Goal: Information Seeking & Learning: Learn about a topic

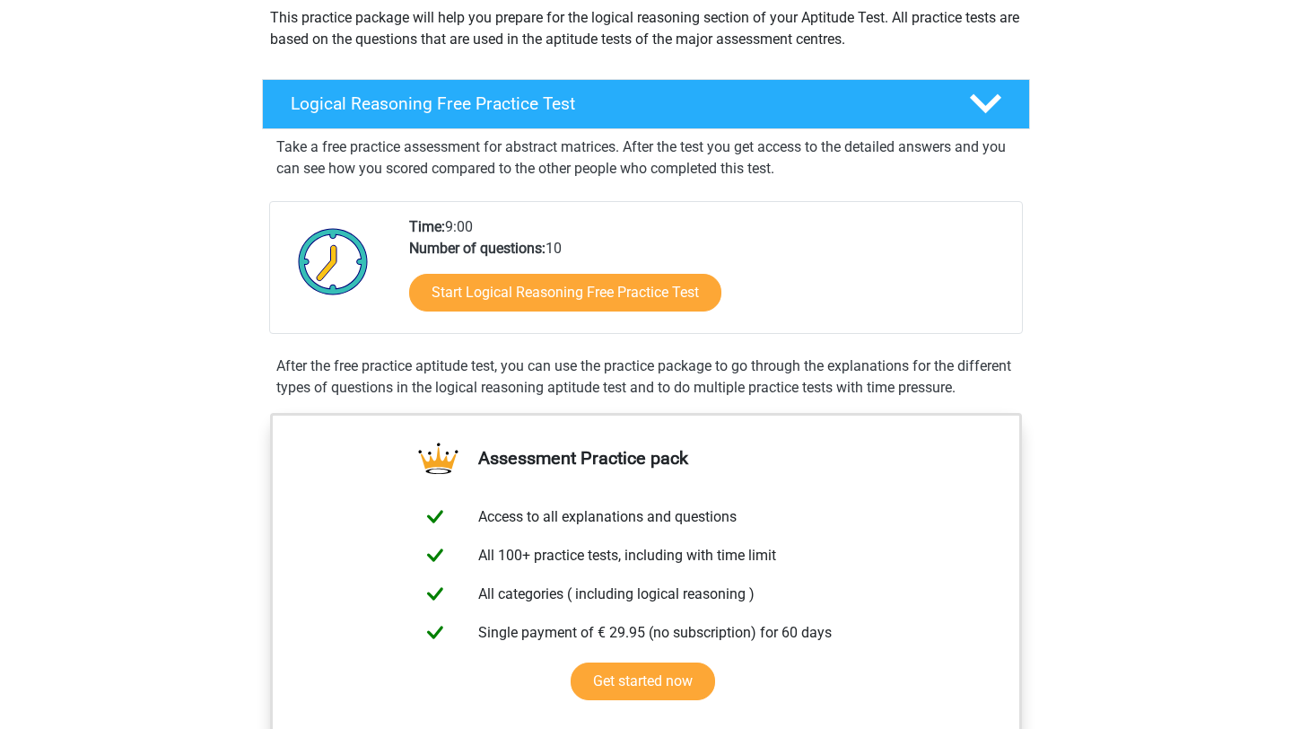
scroll to position [223, 0]
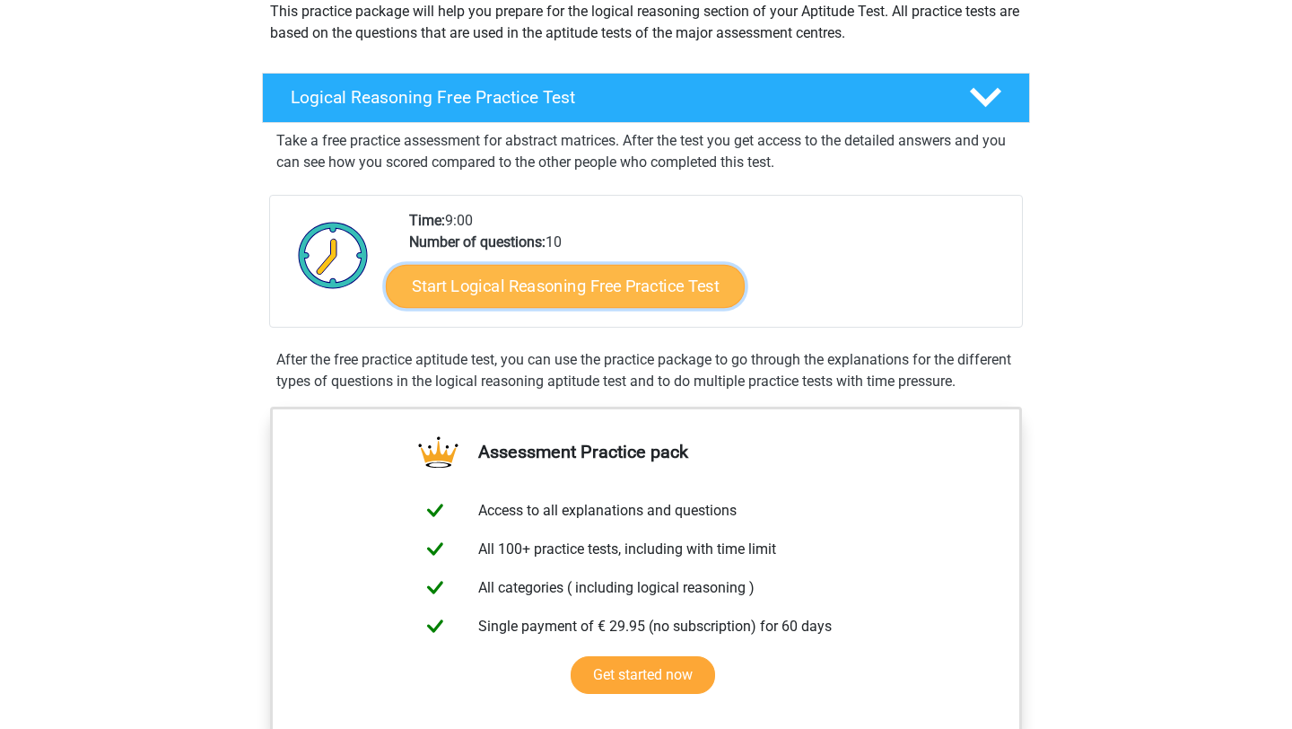
click at [620, 285] on link "Start Logical Reasoning Free Practice Test" at bounding box center [565, 285] width 359 height 43
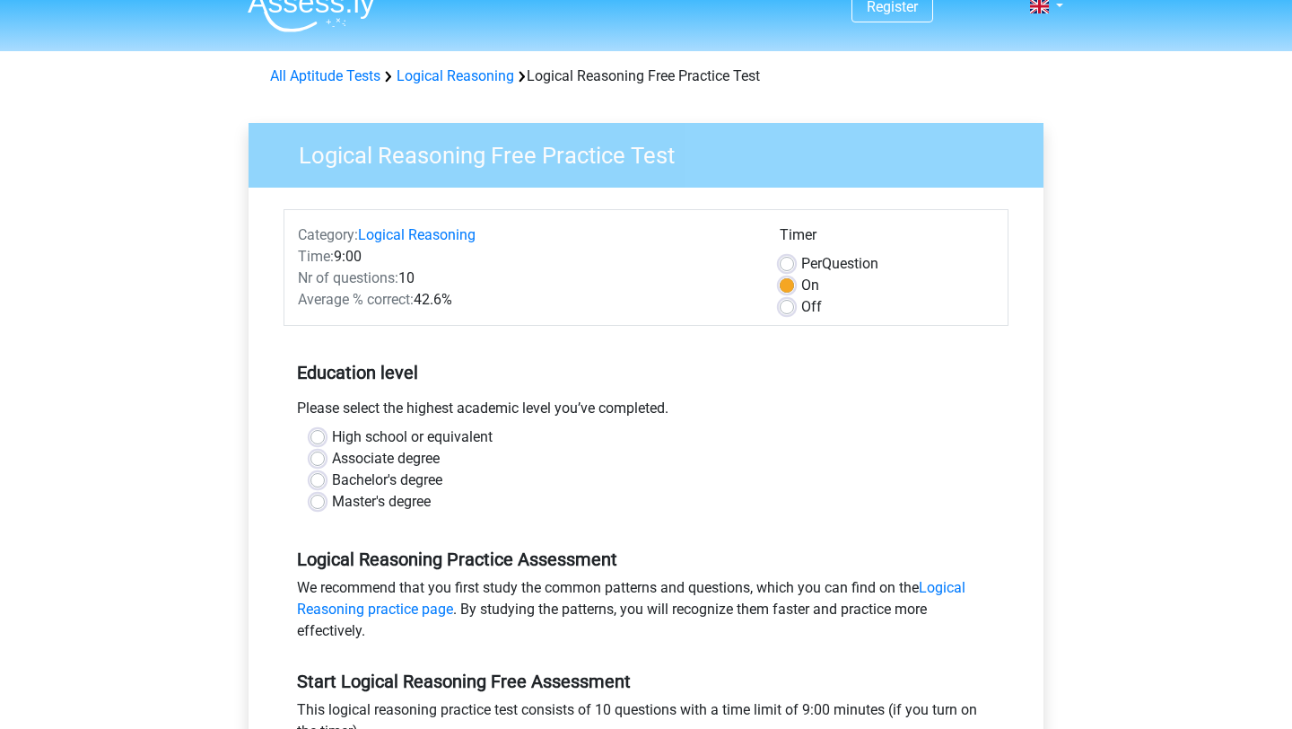
scroll to position [32, 0]
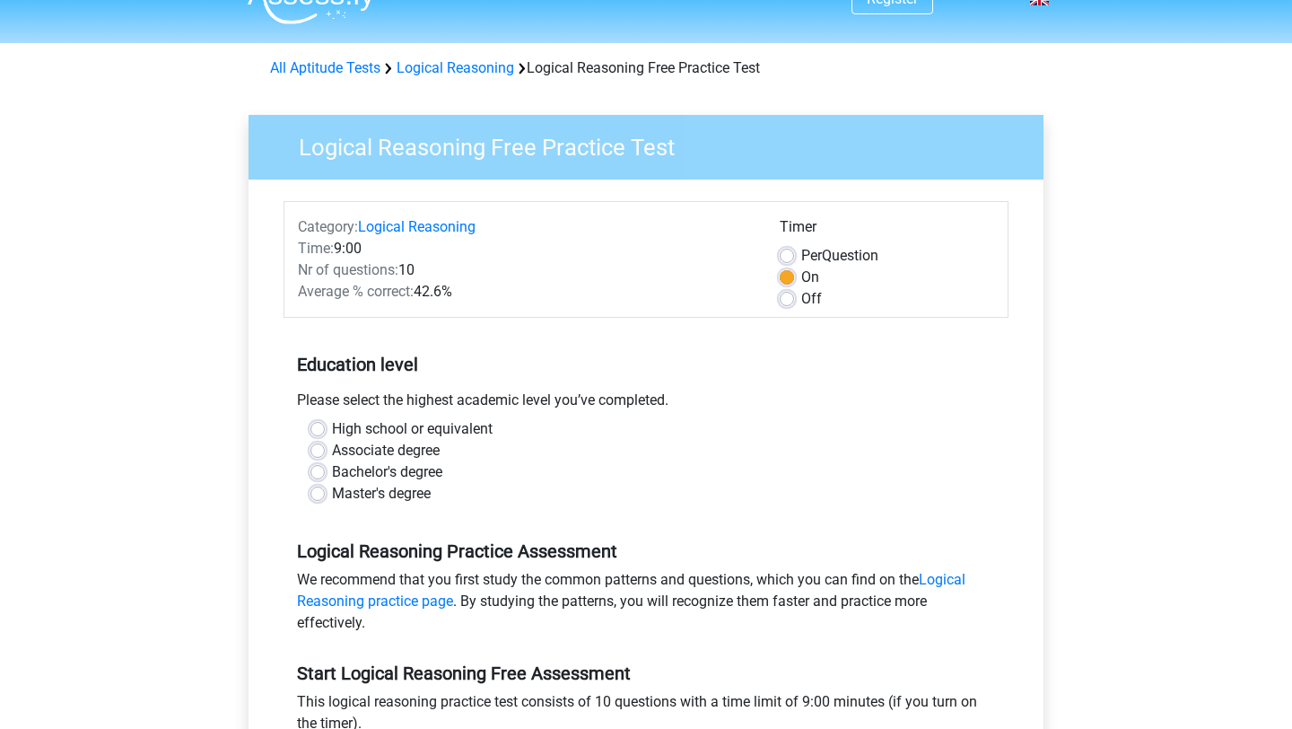
click at [801, 254] on label "Per Question" at bounding box center [839, 256] width 77 height 22
click at [788, 254] on input "Per Question" at bounding box center [787, 254] width 14 height 18
radio input "true"
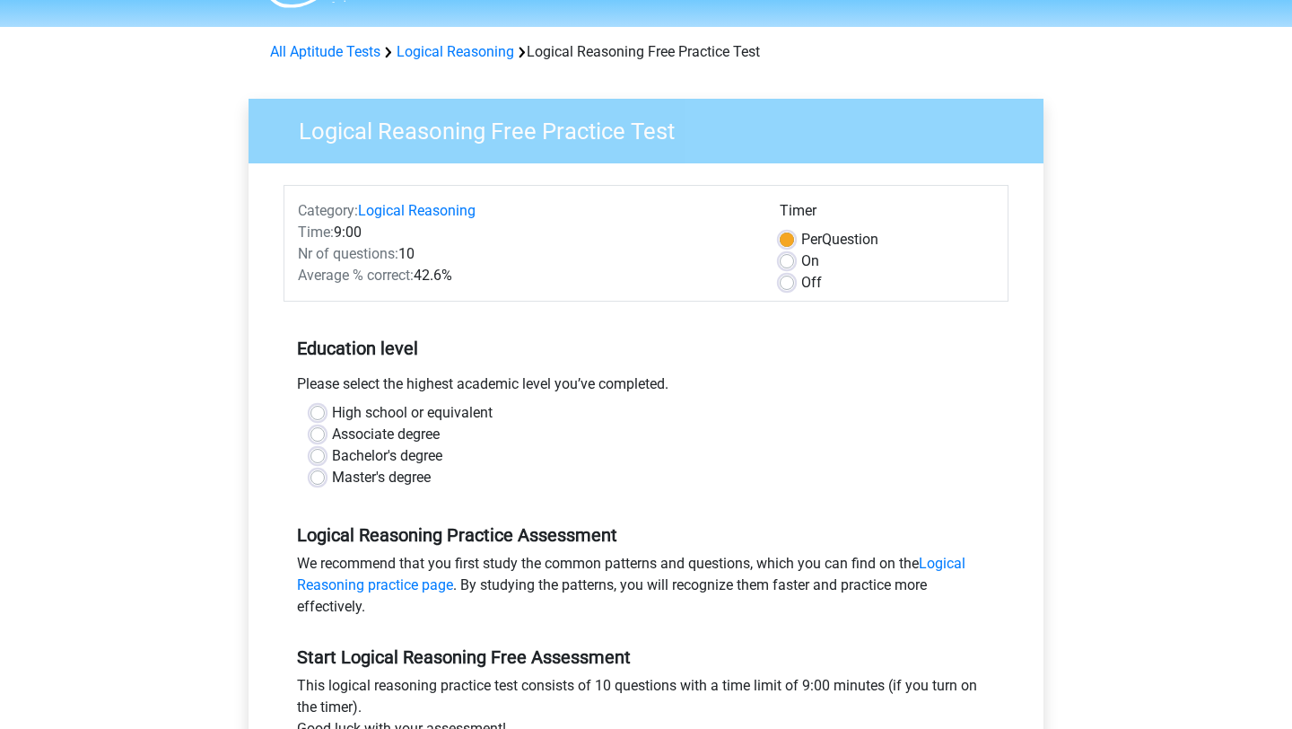
click at [391, 457] on label "Bachelor's degree" at bounding box center [387, 456] width 110 height 22
click at [325, 457] on input "Bachelor's degree" at bounding box center [317, 454] width 14 height 18
radio input "true"
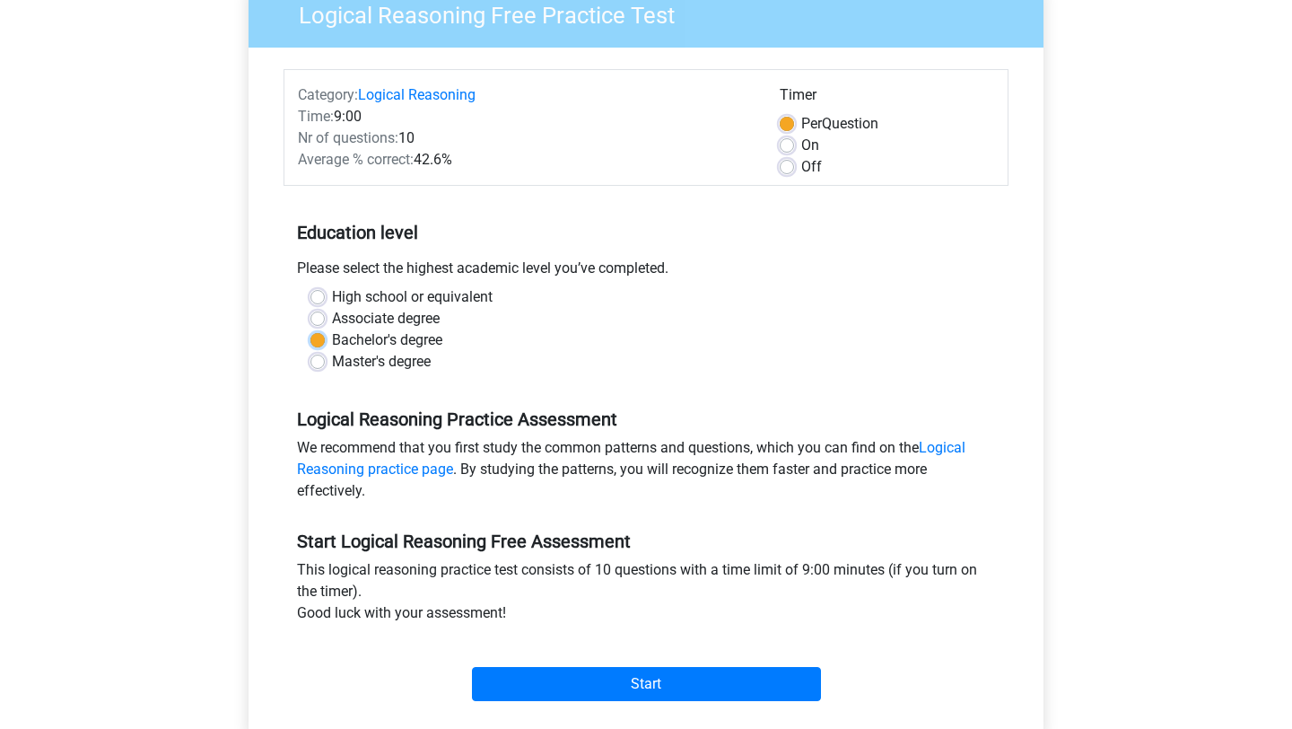
scroll to position [166, 0]
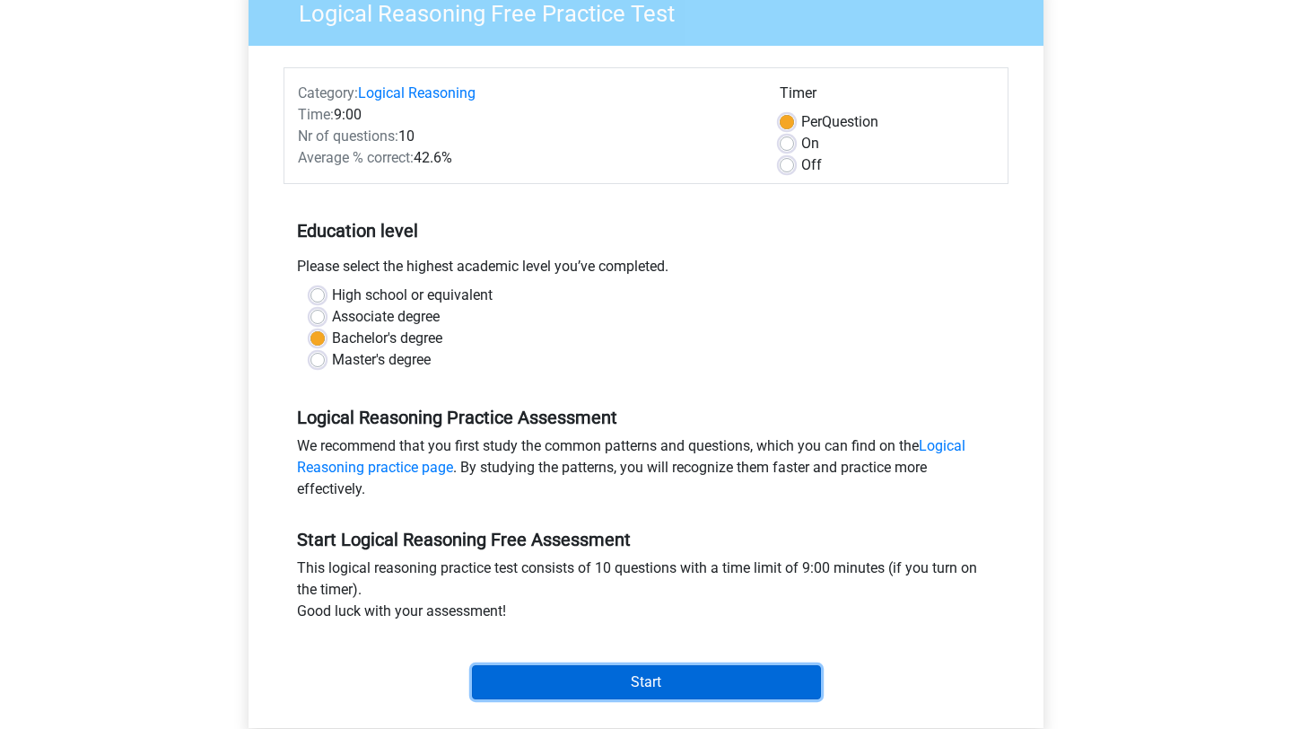
click at [634, 685] on input "Start" at bounding box center [646, 682] width 349 height 34
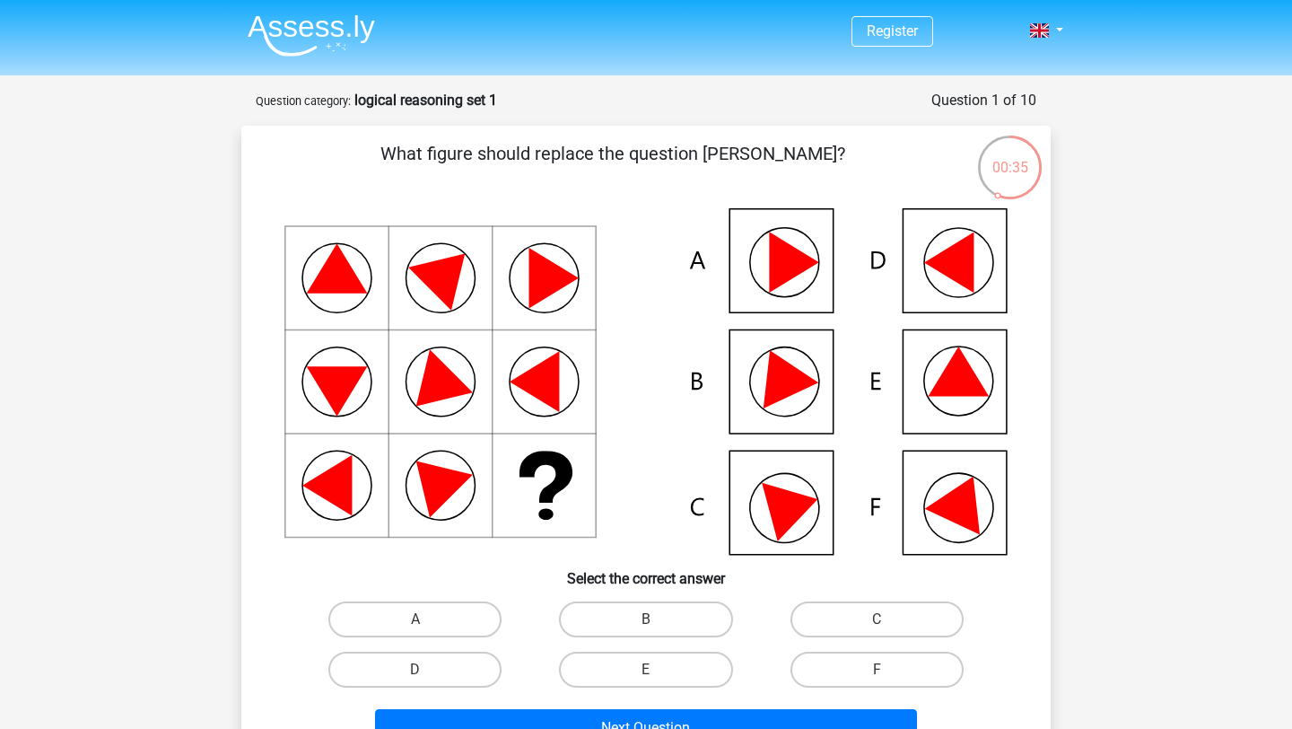
click at [938, 386] on icon at bounding box center [958, 370] width 61 height 49
click at [683, 667] on label "E" at bounding box center [645, 669] width 173 height 36
click at [658, 669] on input "E" at bounding box center [652, 675] width 12 height 12
radio input "true"
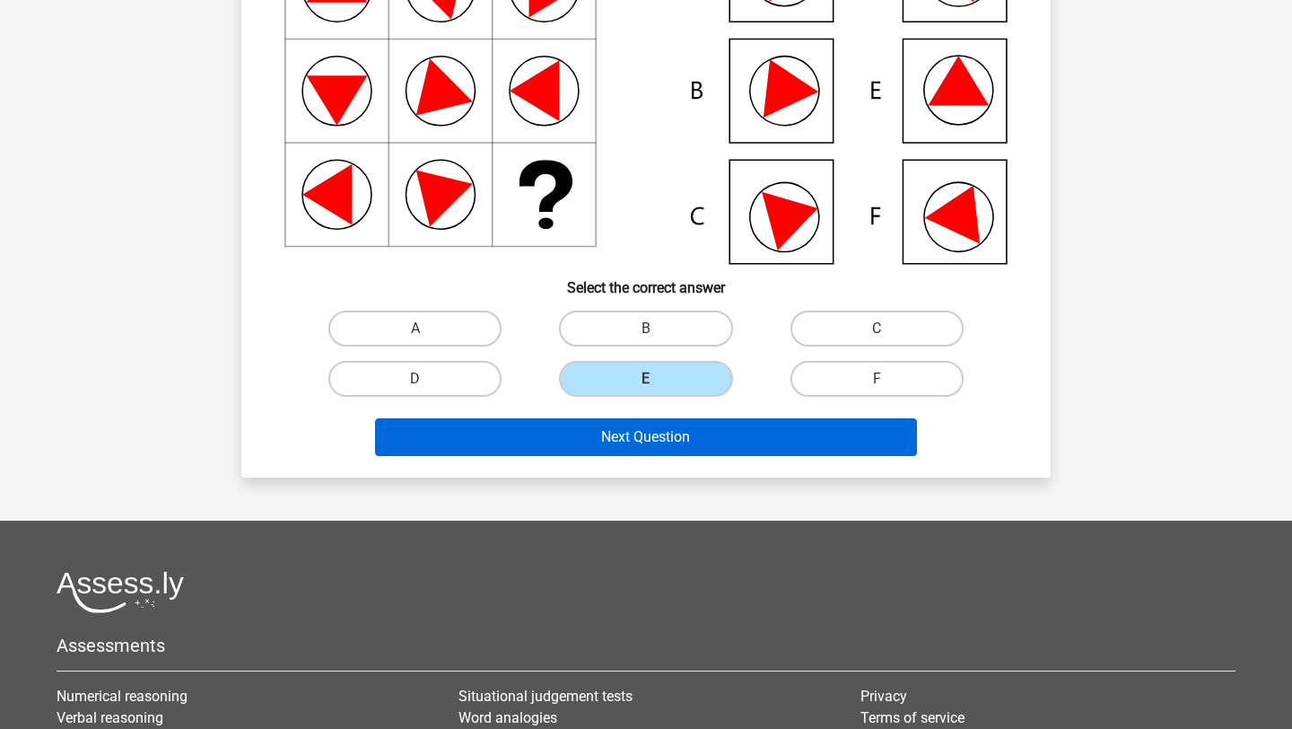
scroll to position [367, 0]
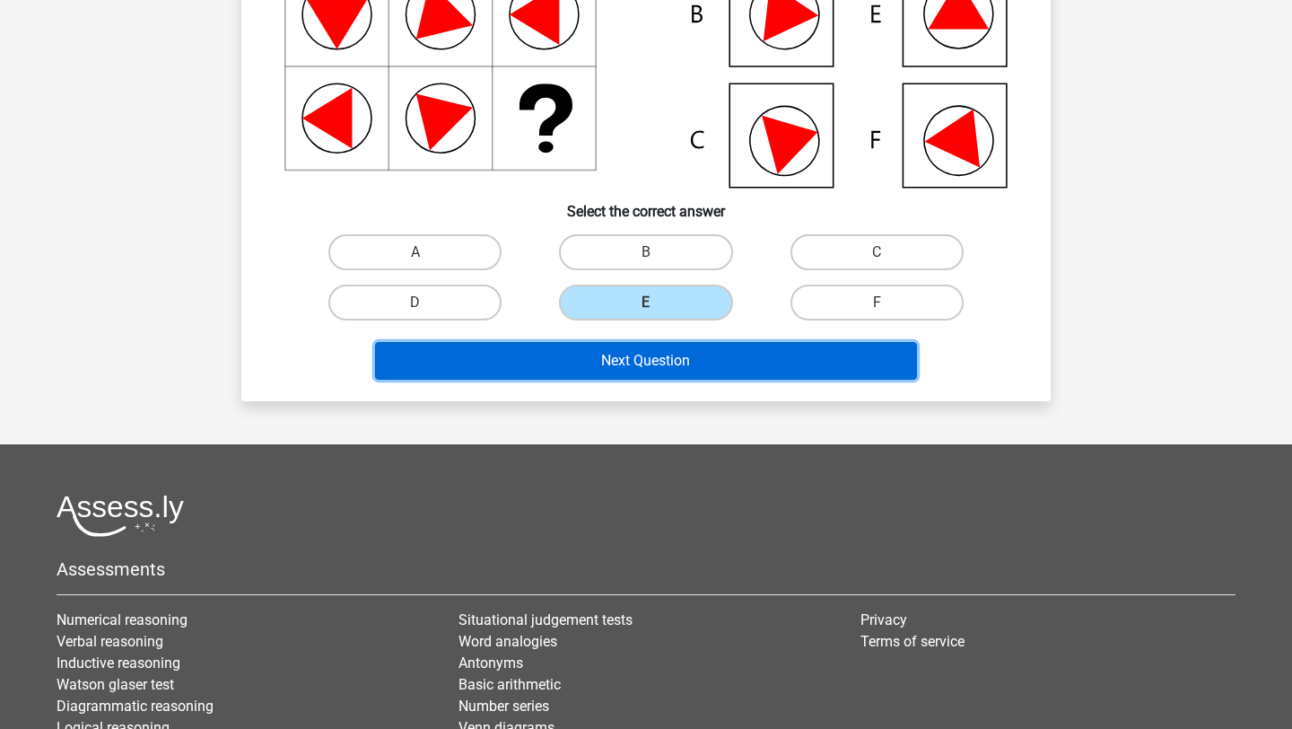
click at [721, 359] on button "Next Question" at bounding box center [646, 361] width 543 height 38
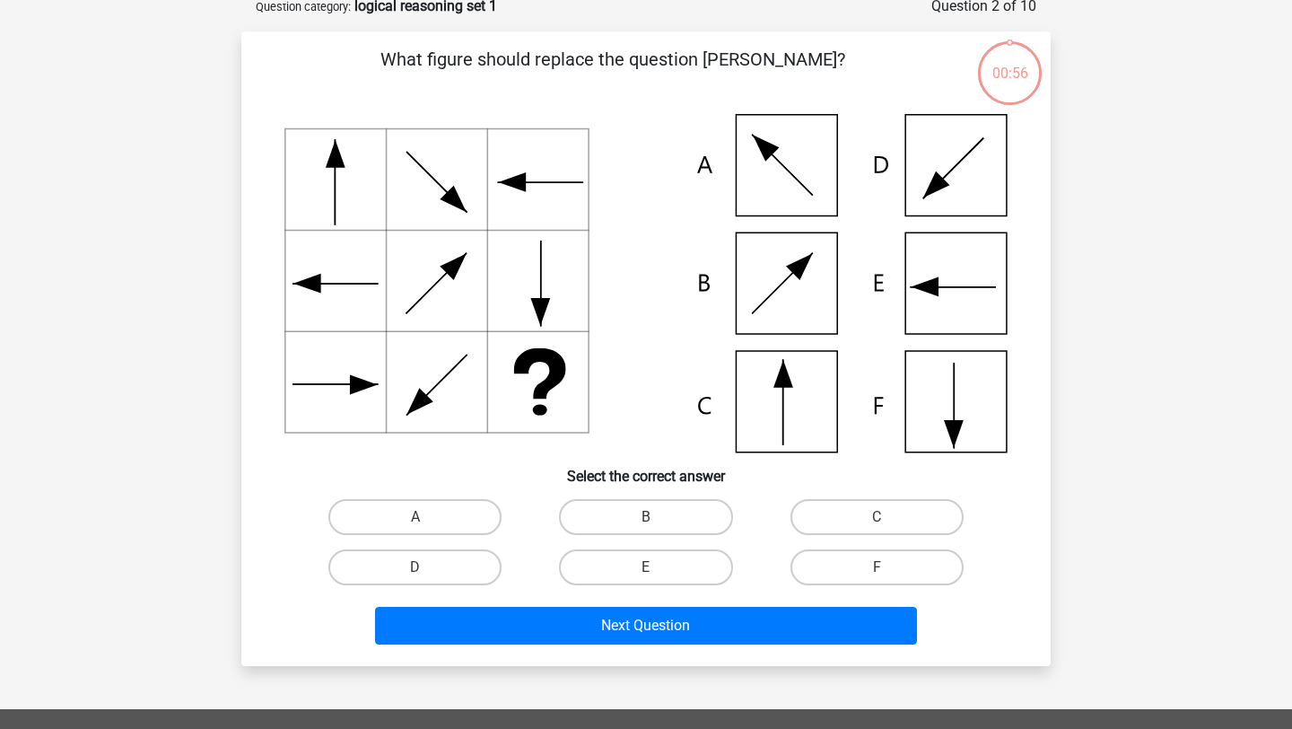
scroll to position [90, 0]
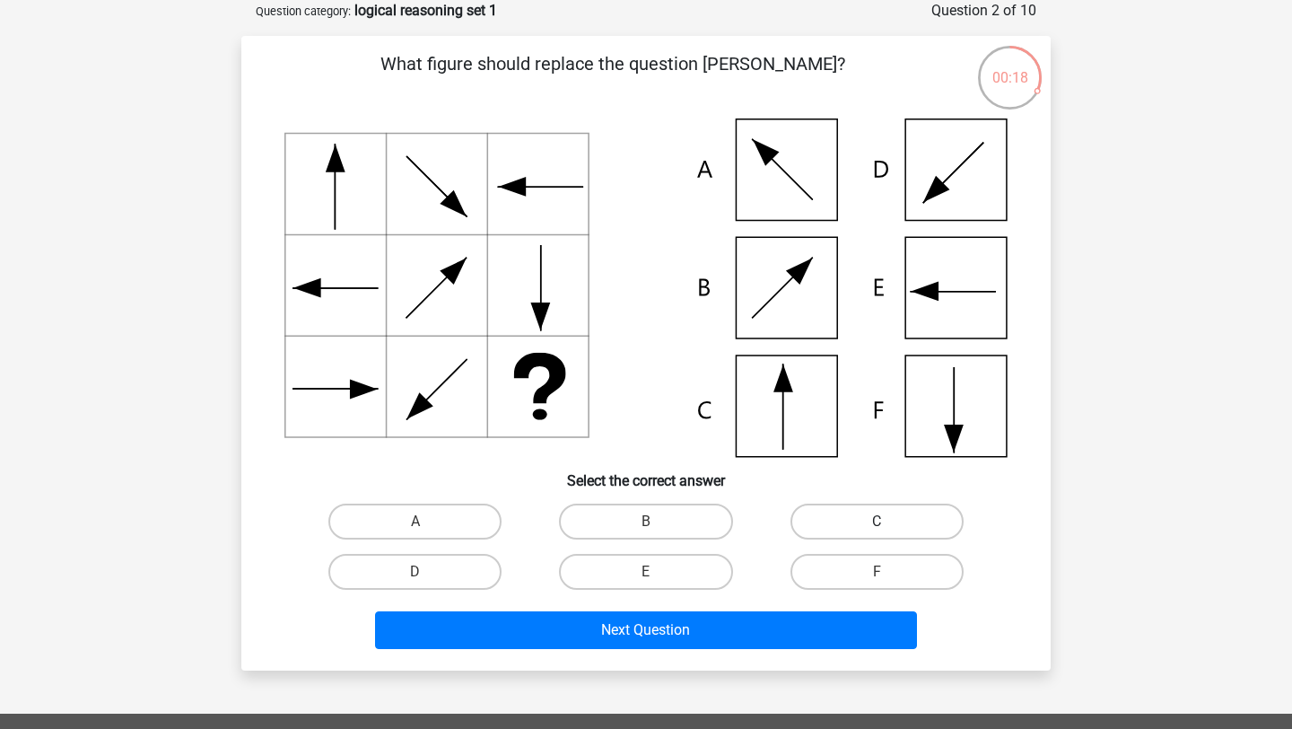
click at [827, 517] on label "C" at bounding box center [876, 521] width 173 height 36
click at [877, 521] on input "C" at bounding box center [883, 527] width 12 height 12
radio input "true"
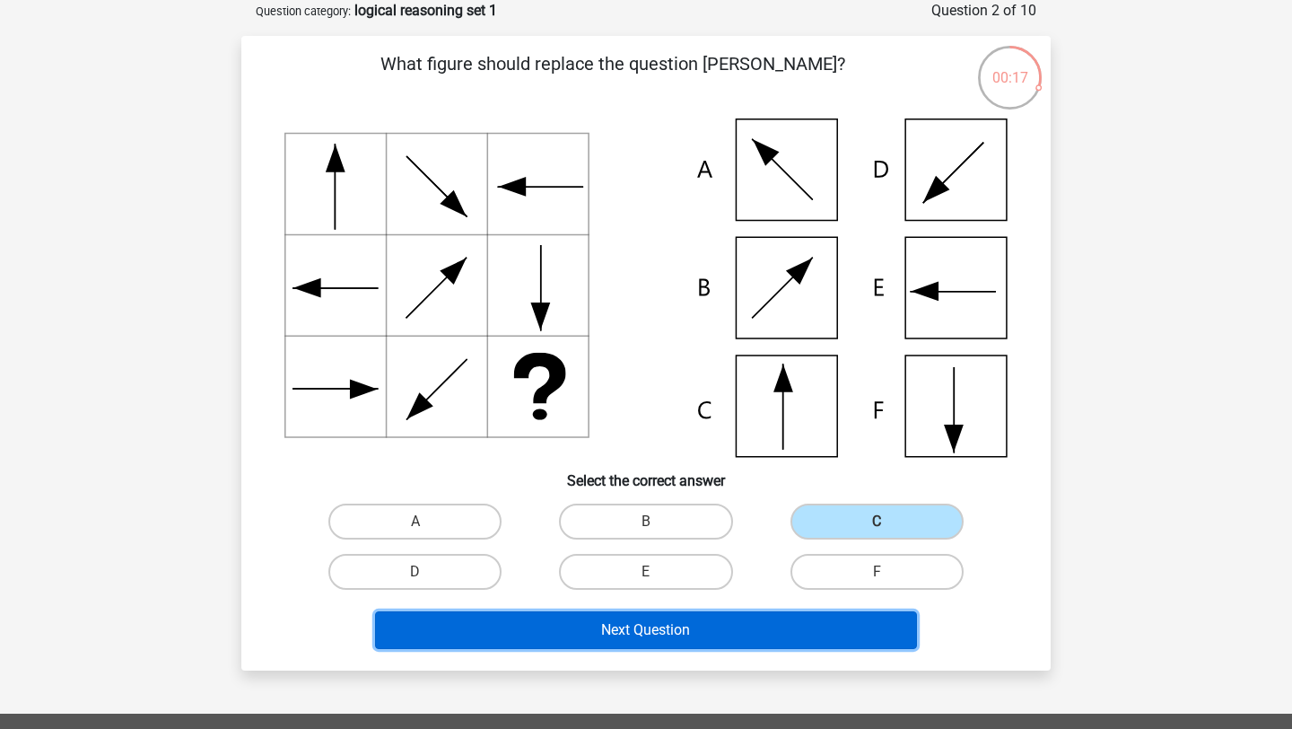
click at [724, 642] on button "Next Question" at bounding box center [646, 630] width 543 height 38
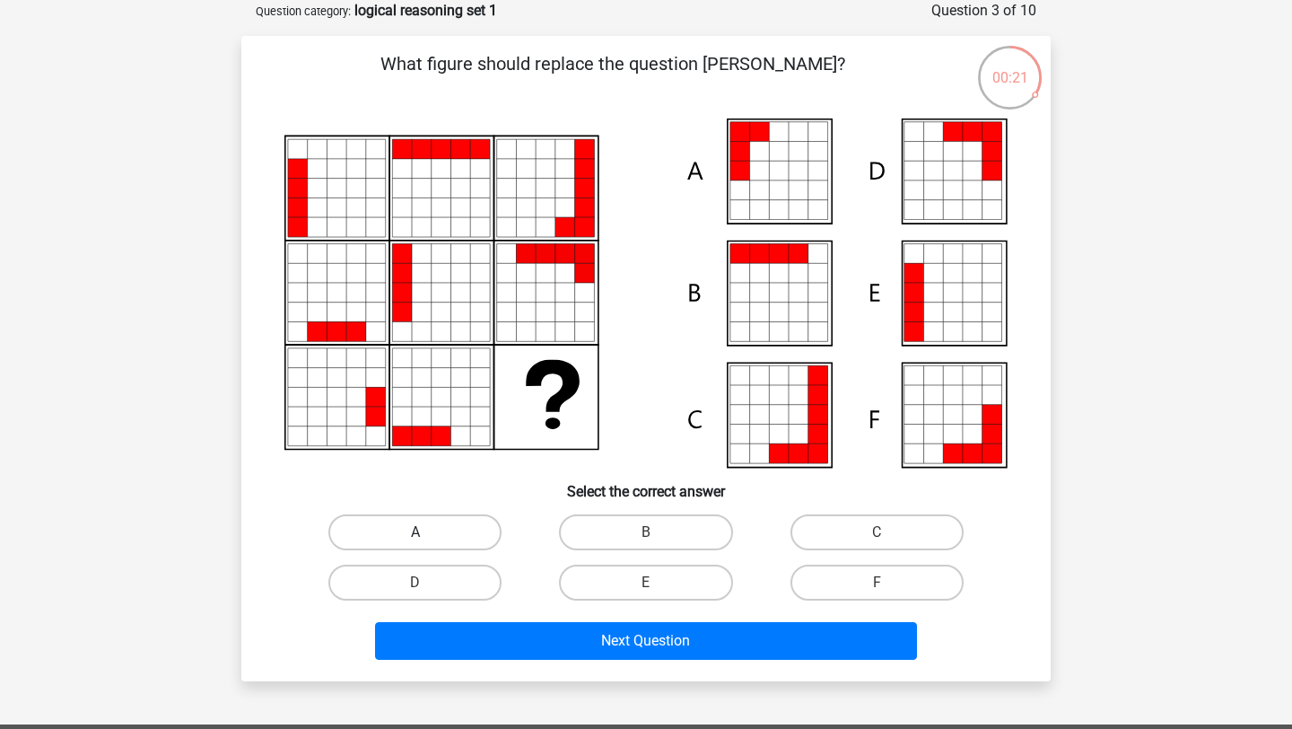
click at [457, 530] on label "A" at bounding box center [414, 532] width 173 height 36
click at [427, 532] on input "A" at bounding box center [421, 538] width 12 height 12
radio input "true"
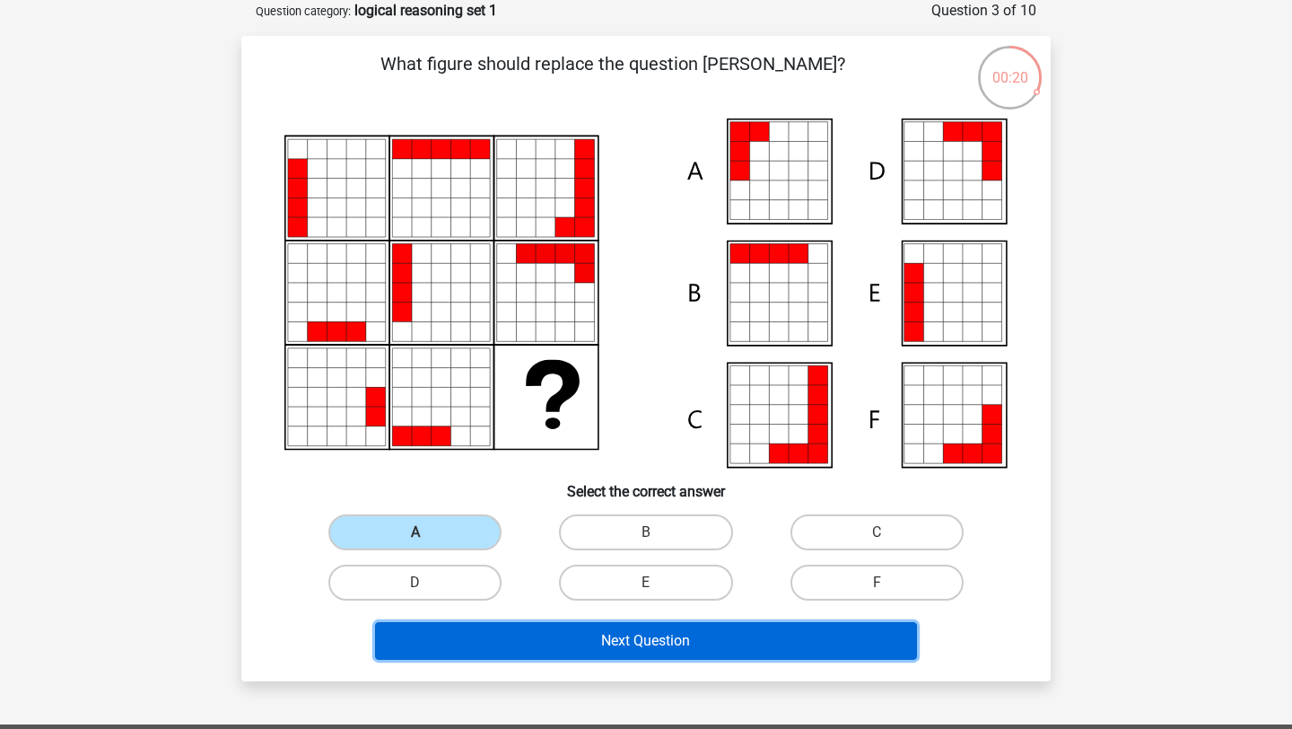
click at [479, 644] on button "Next Question" at bounding box center [646, 641] width 543 height 38
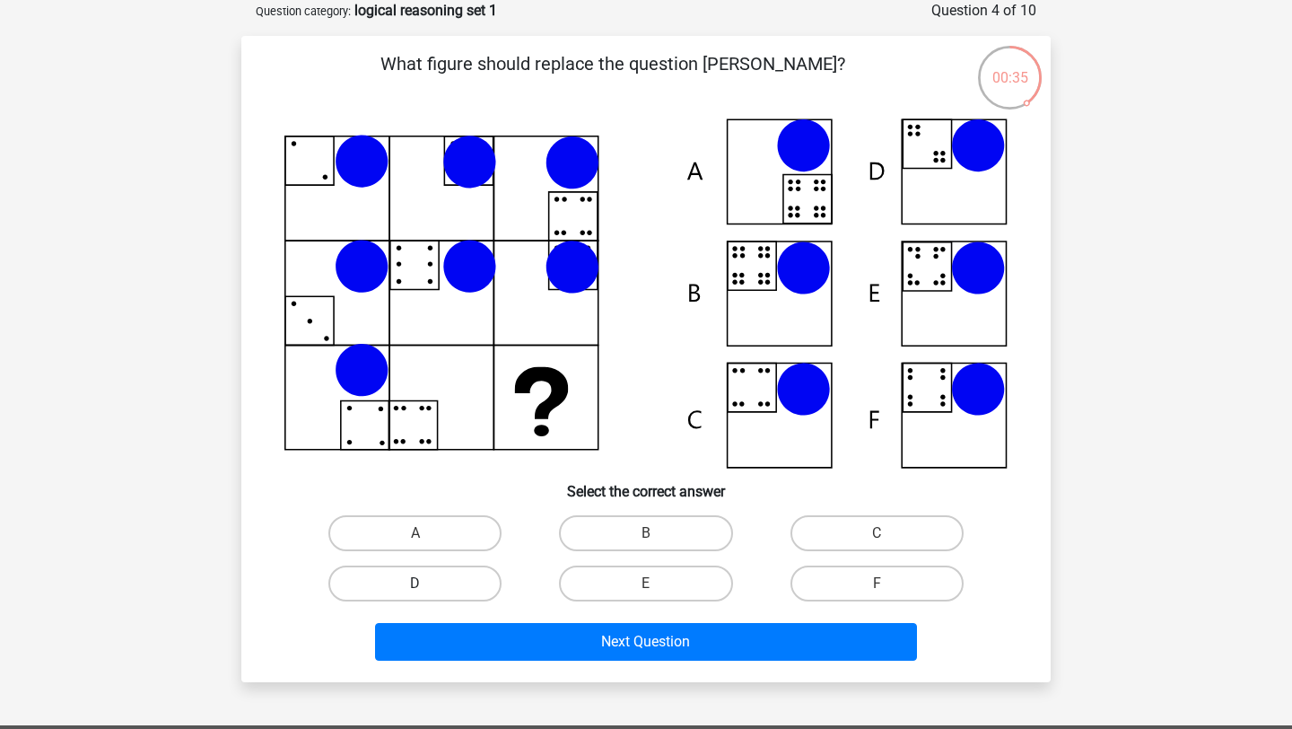
click at [456, 584] on label "D" at bounding box center [414, 583] width 173 height 36
click at [427, 584] on input "D" at bounding box center [421, 589] width 12 height 12
radio input "true"
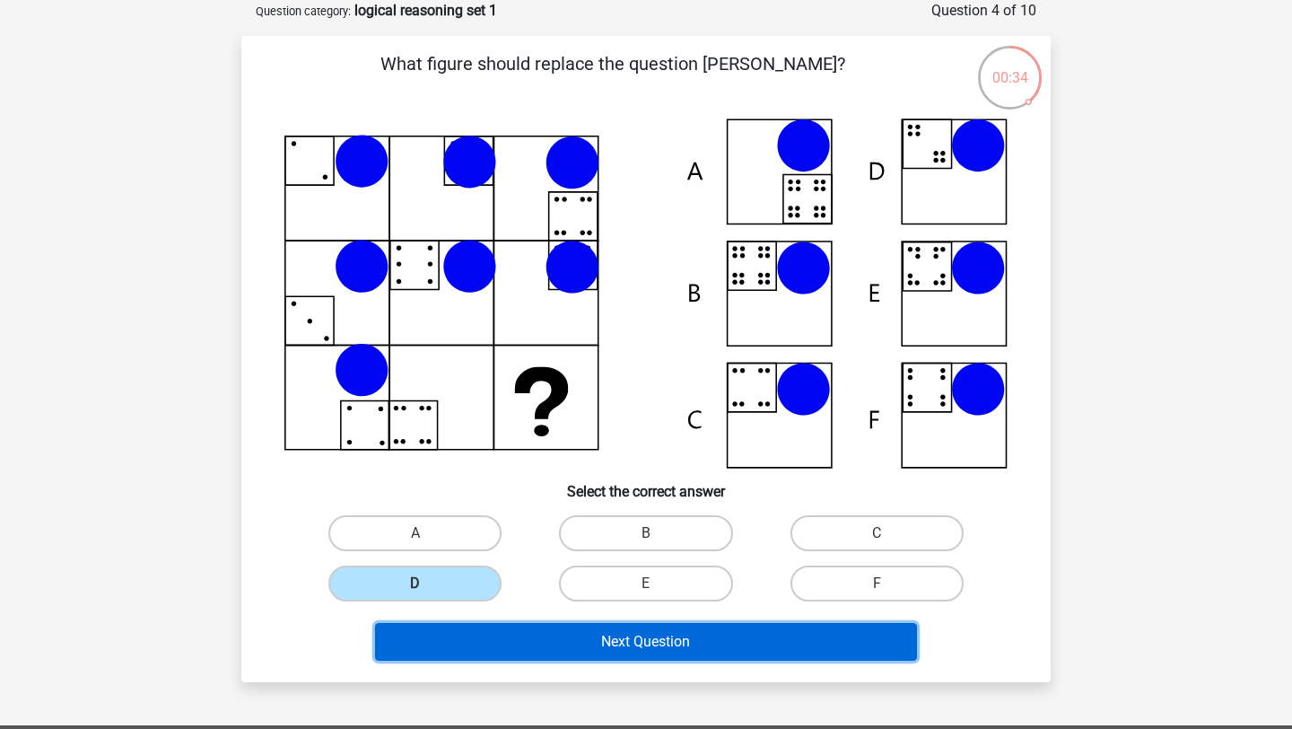
click at [480, 640] on button "Next Question" at bounding box center [646, 642] width 543 height 38
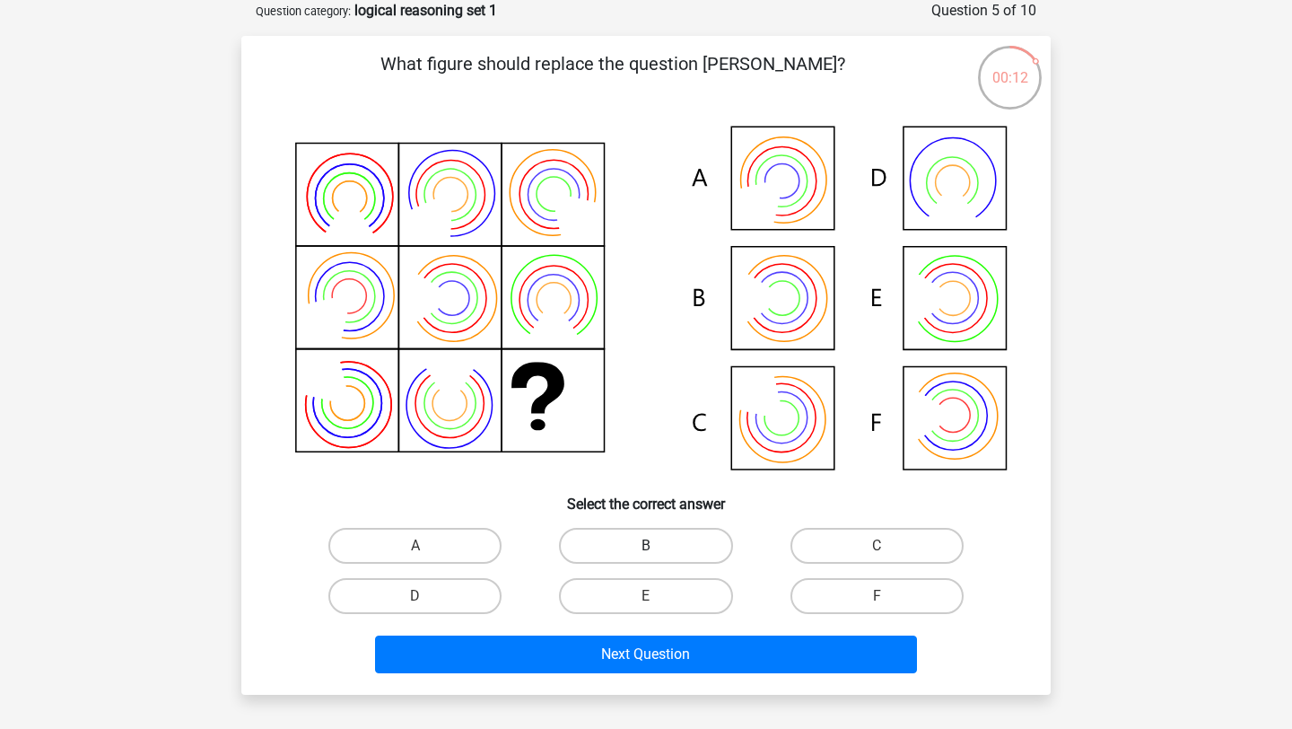
click at [637, 549] on label "B" at bounding box center [645, 546] width 173 height 36
click at [646, 549] on input "B" at bounding box center [652, 551] width 12 height 12
radio input "true"
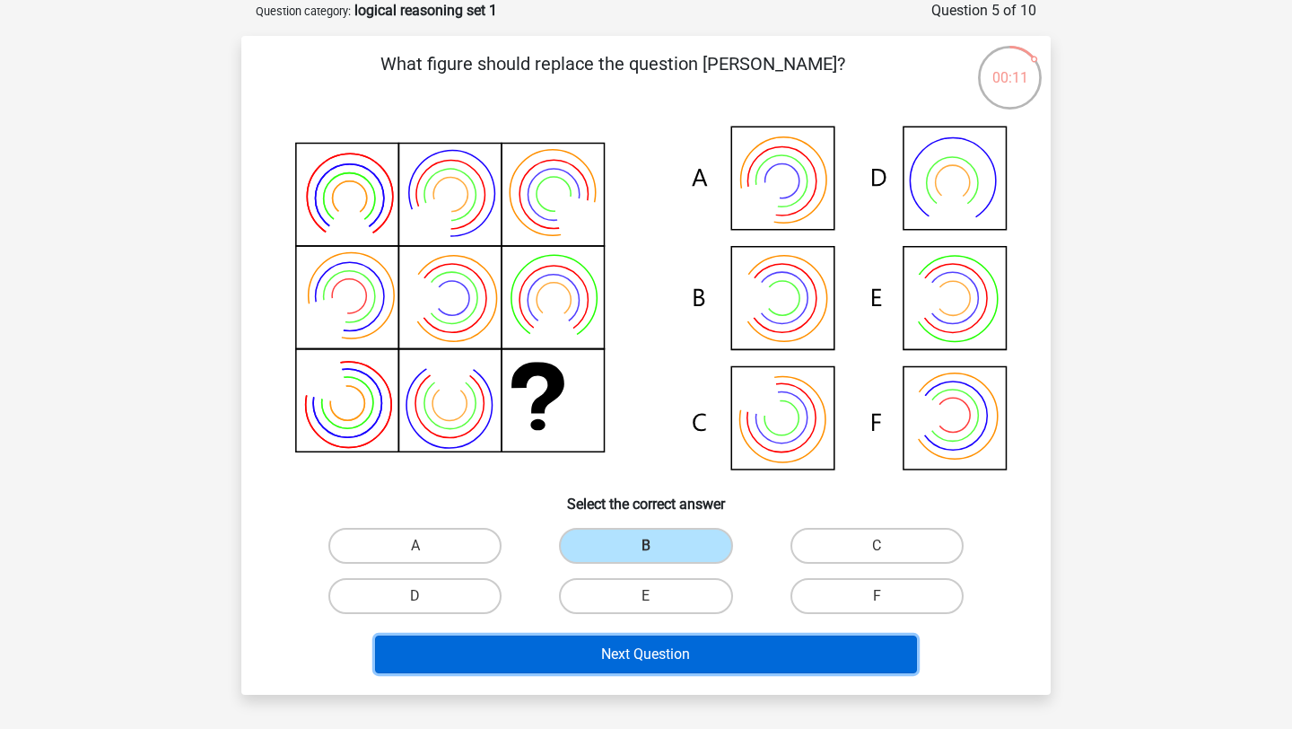
click at [627, 659] on button "Next Question" at bounding box center [646, 654] width 543 height 38
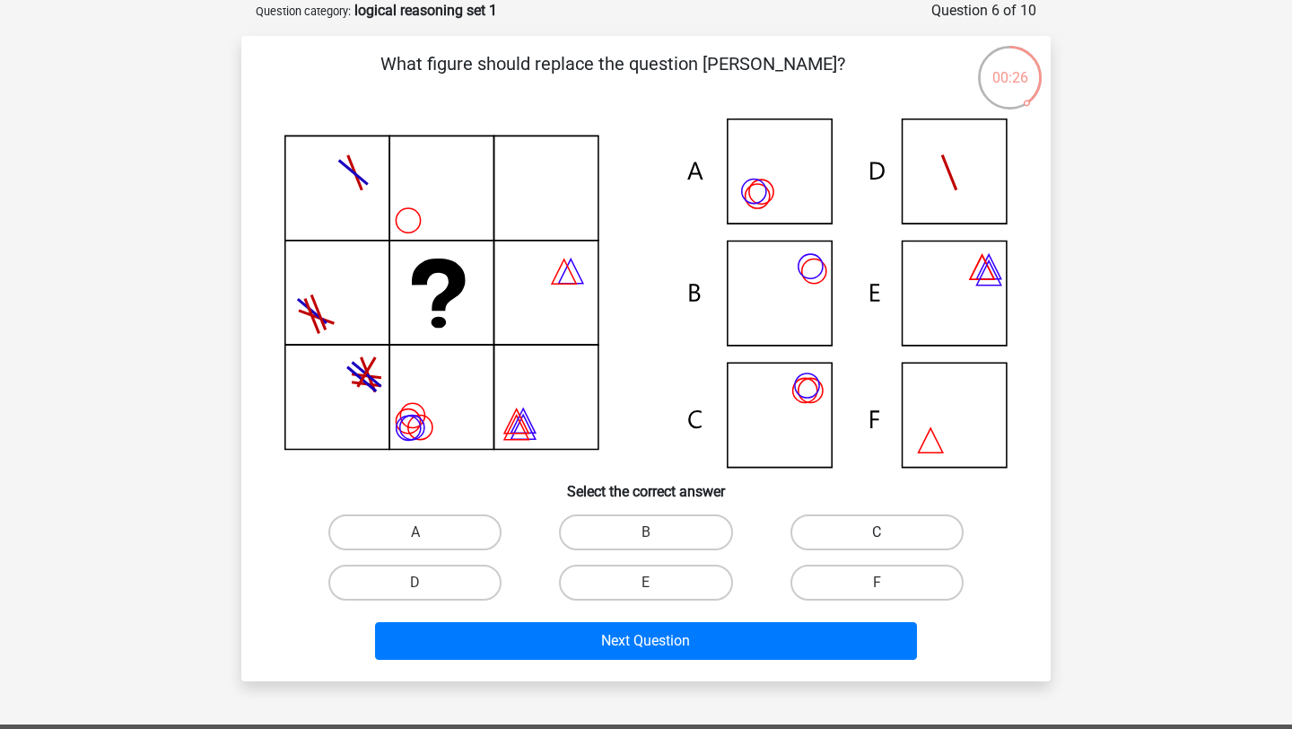
click at [801, 527] on label "C" at bounding box center [876, 532] width 173 height 36
click at [877, 532] on input "C" at bounding box center [883, 538] width 12 height 12
radio input "true"
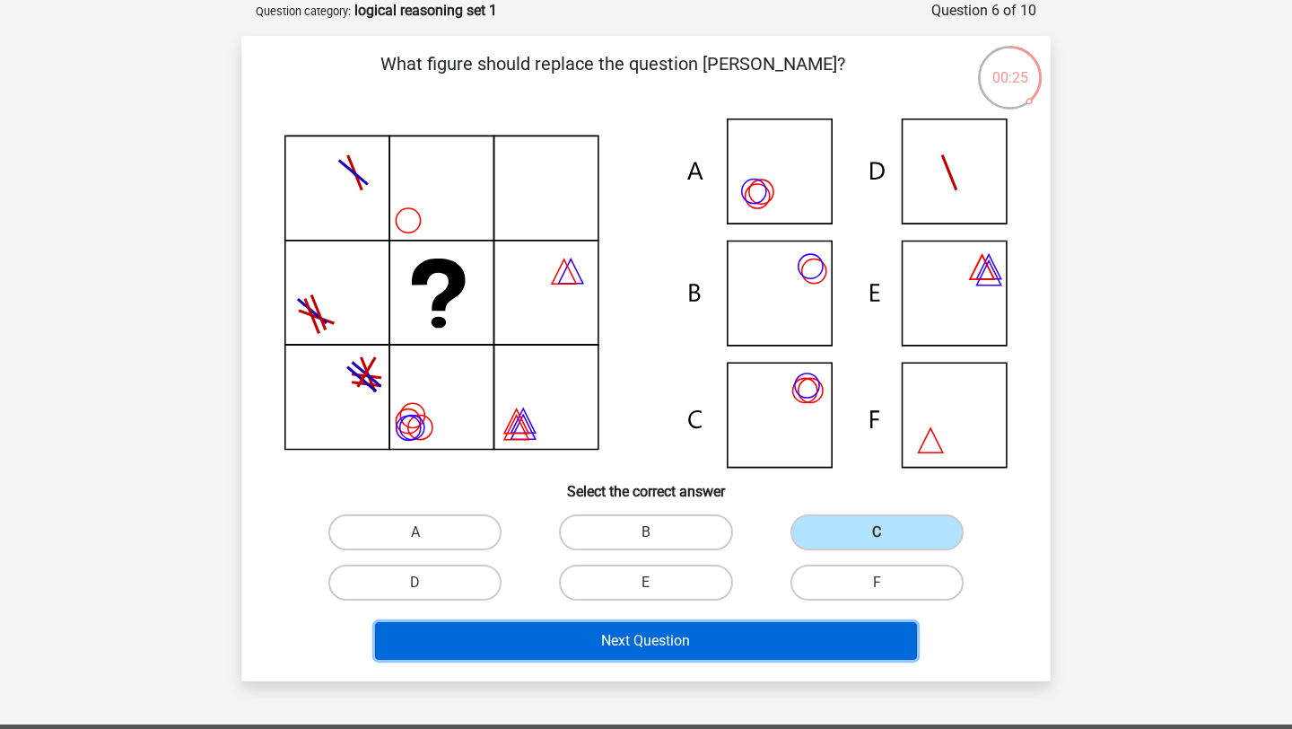
click at [738, 647] on button "Next Question" at bounding box center [646, 641] width 543 height 38
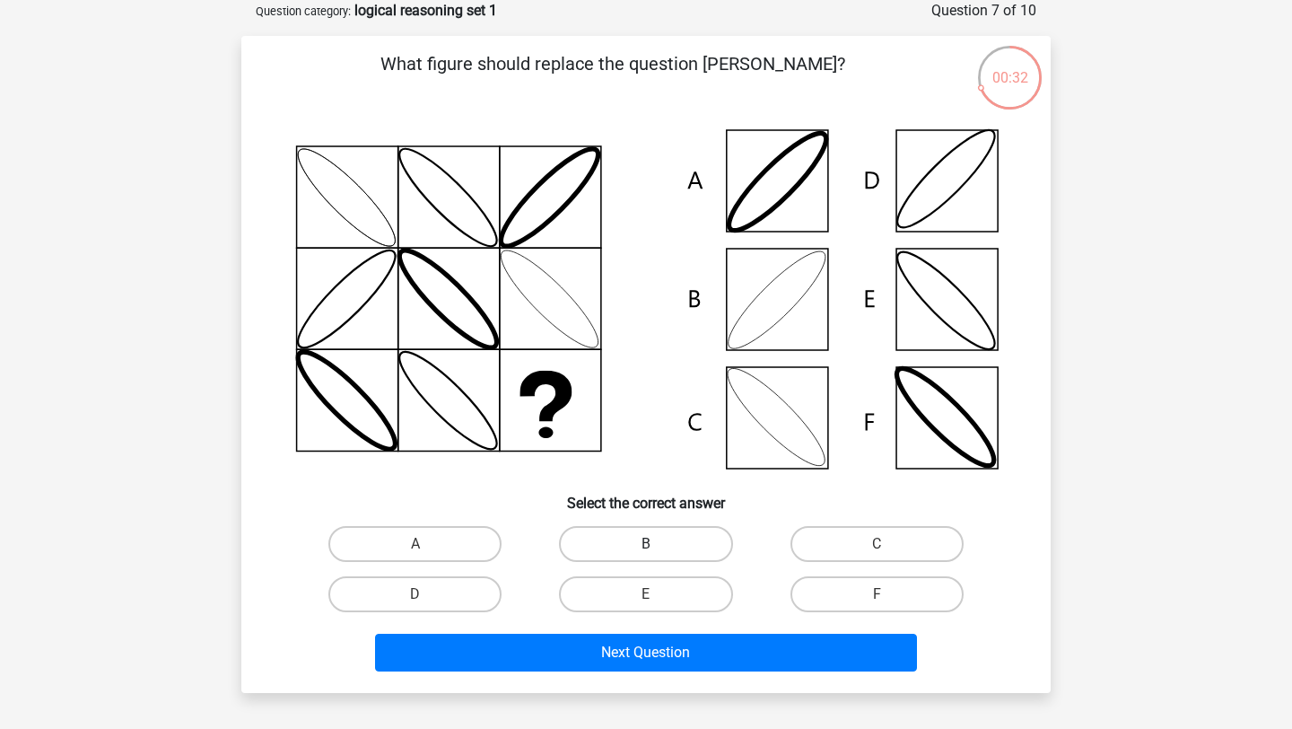
click at [641, 543] on label "B" at bounding box center [645, 544] width 173 height 36
click at [646, 544] on input "B" at bounding box center [652, 550] width 12 height 12
radio input "true"
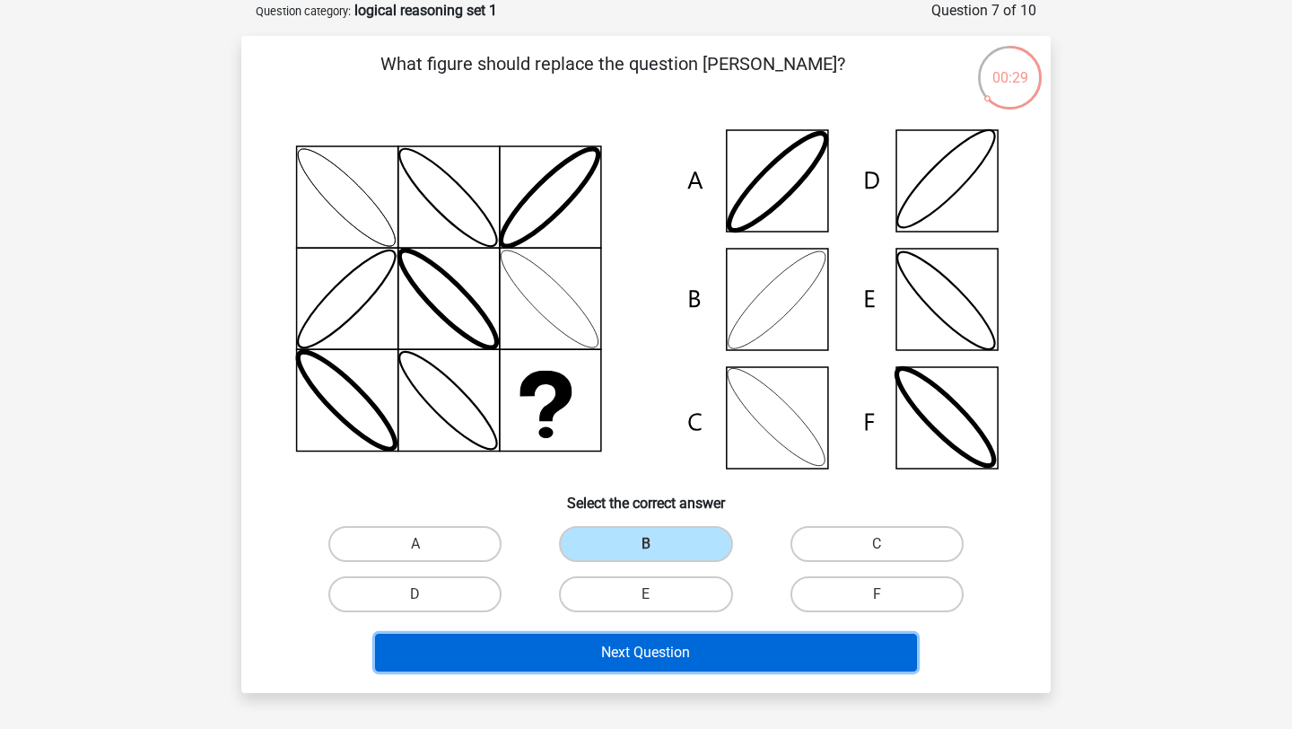
click at [615, 652] on button "Next Question" at bounding box center [646, 652] width 543 height 38
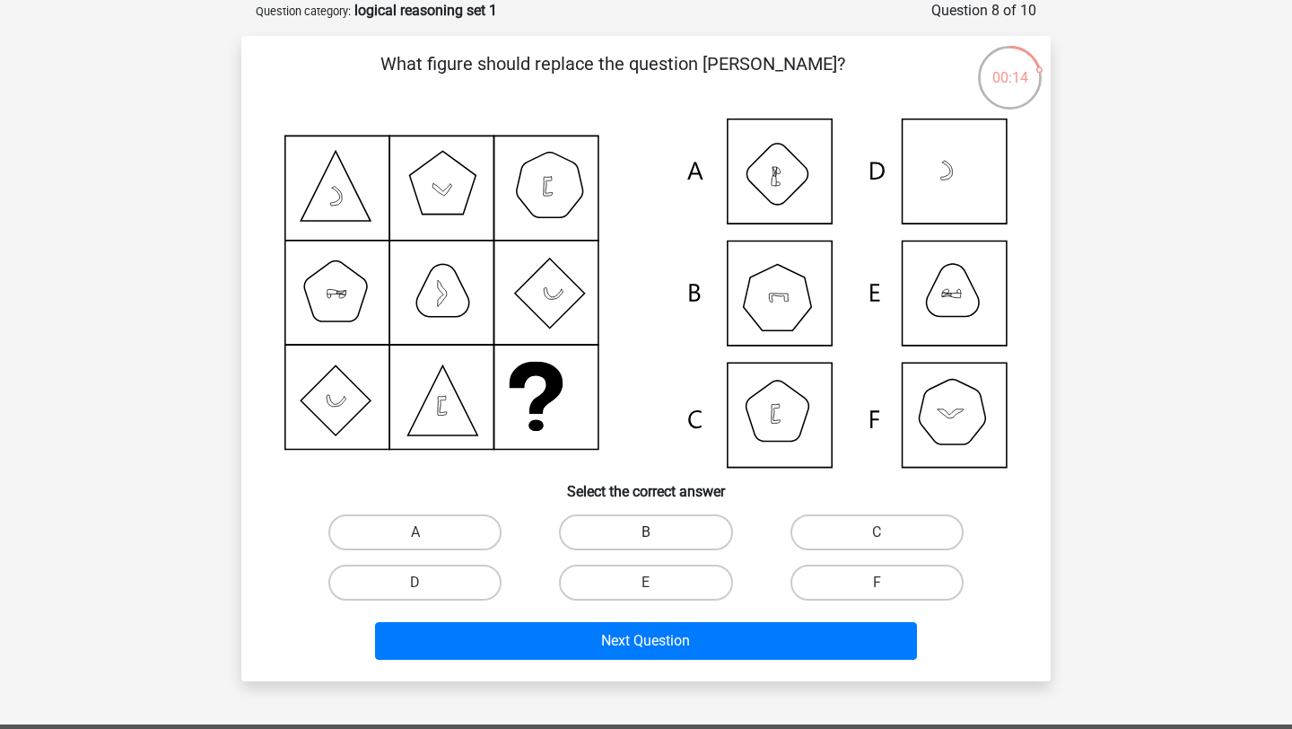
click at [651, 530] on label "B" at bounding box center [645, 532] width 173 height 36
click at [651, 532] on input "B" at bounding box center [652, 538] width 12 height 12
radio input "true"
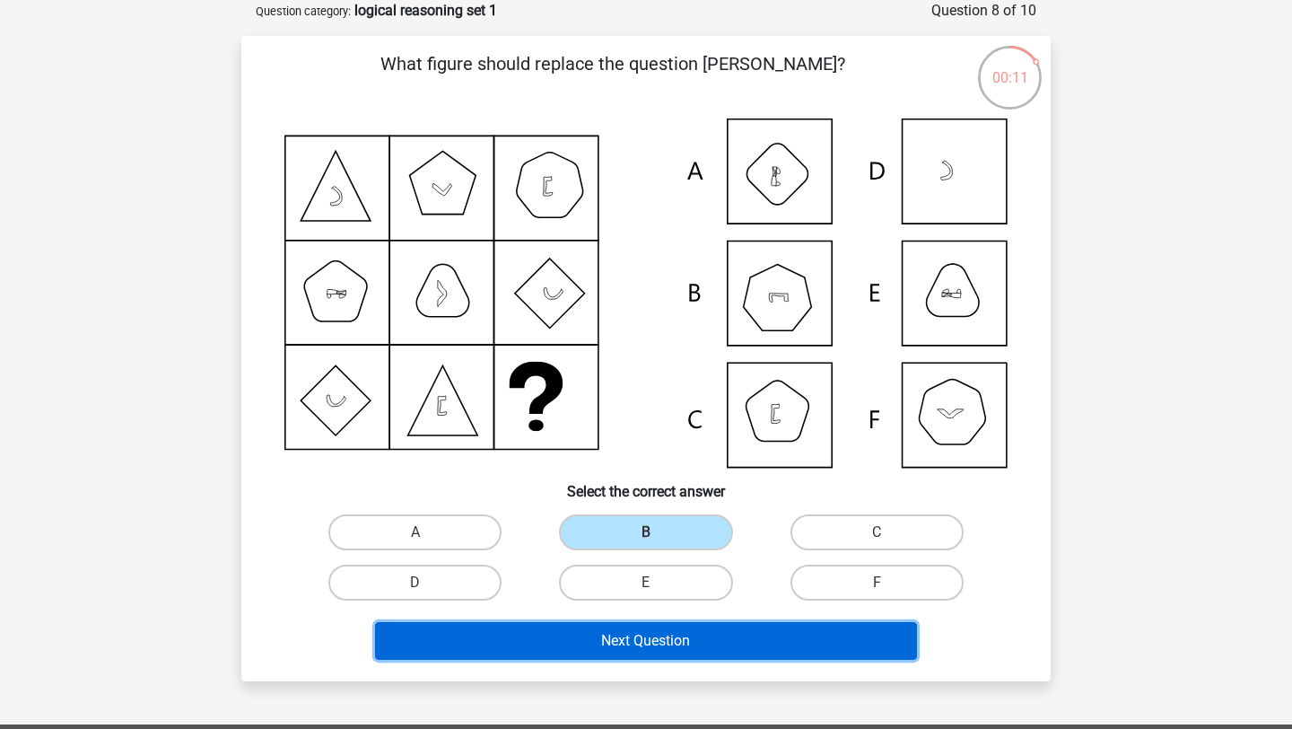
click at [635, 636] on button "Next Question" at bounding box center [646, 641] width 543 height 38
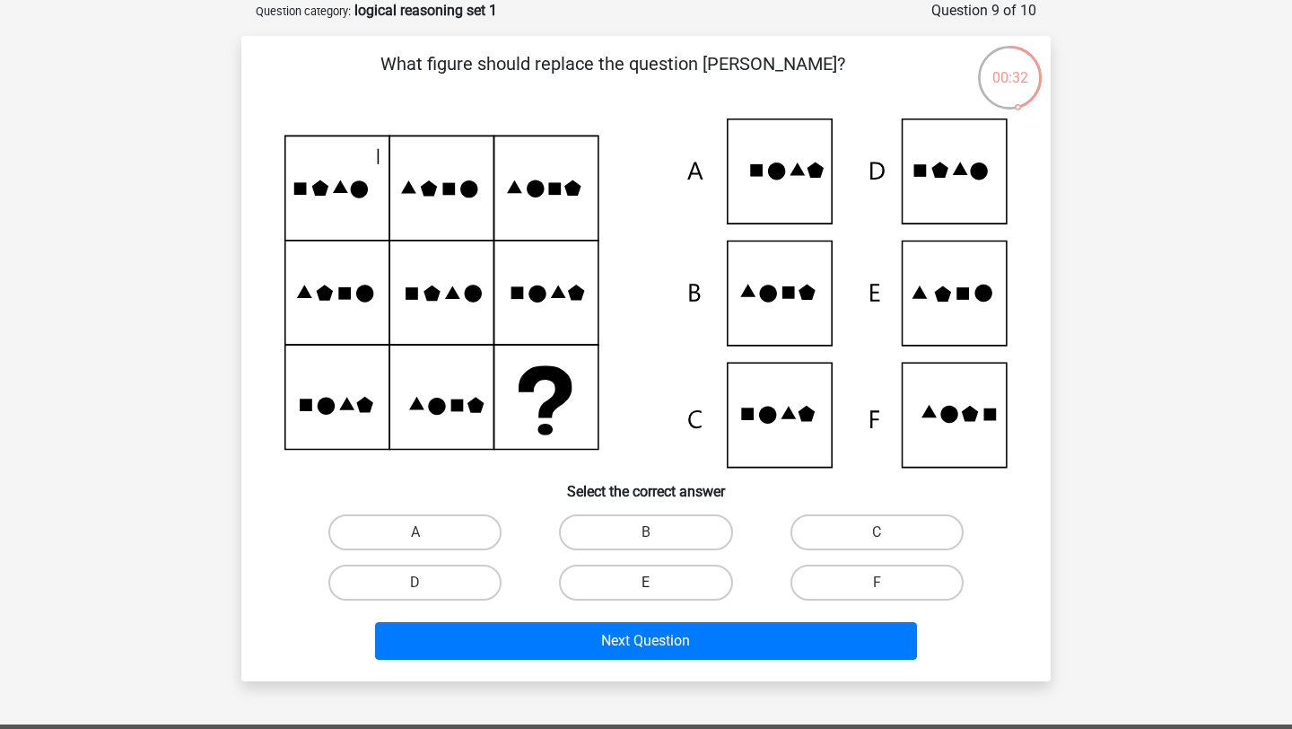
click at [677, 597] on label "E" at bounding box center [645, 582] width 173 height 36
click at [658, 594] on input "E" at bounding box center [652, 588] width 12 height 12
radio input "true"
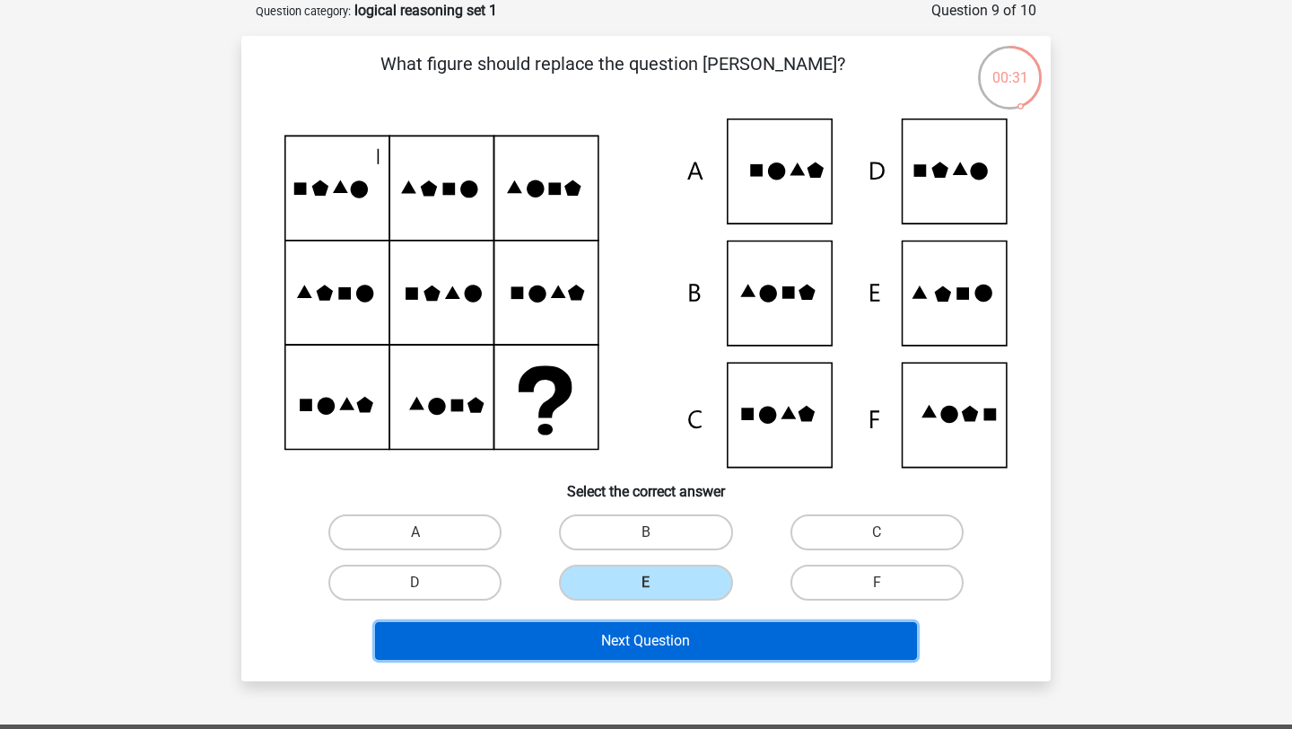
click at [668, 641] on button "Next Question" at bounding box center [646, 641] width 543 height 38
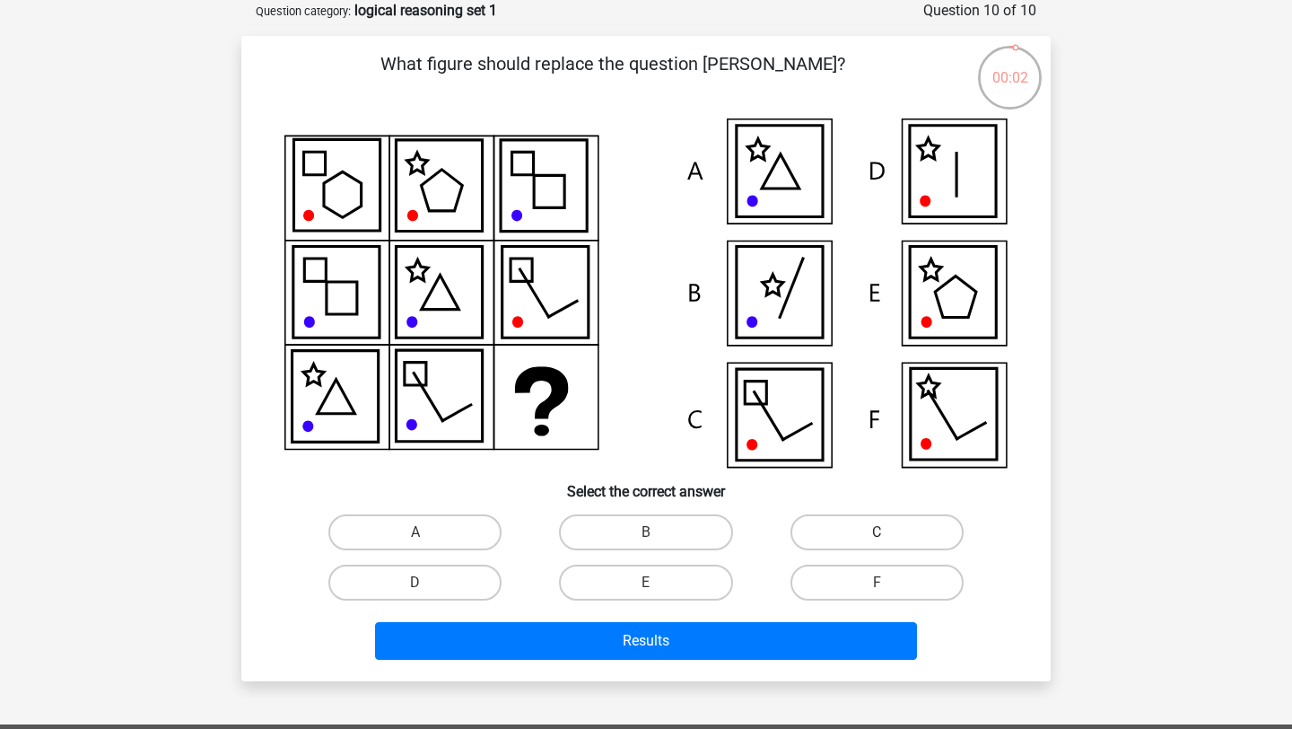
click at [829, 539] on label "C" at bounding box center [876, 532] width 173 height 36
click at [877, 539] on input "C" at bounding box center [883, 538] width 12 height 12
radio input "true"
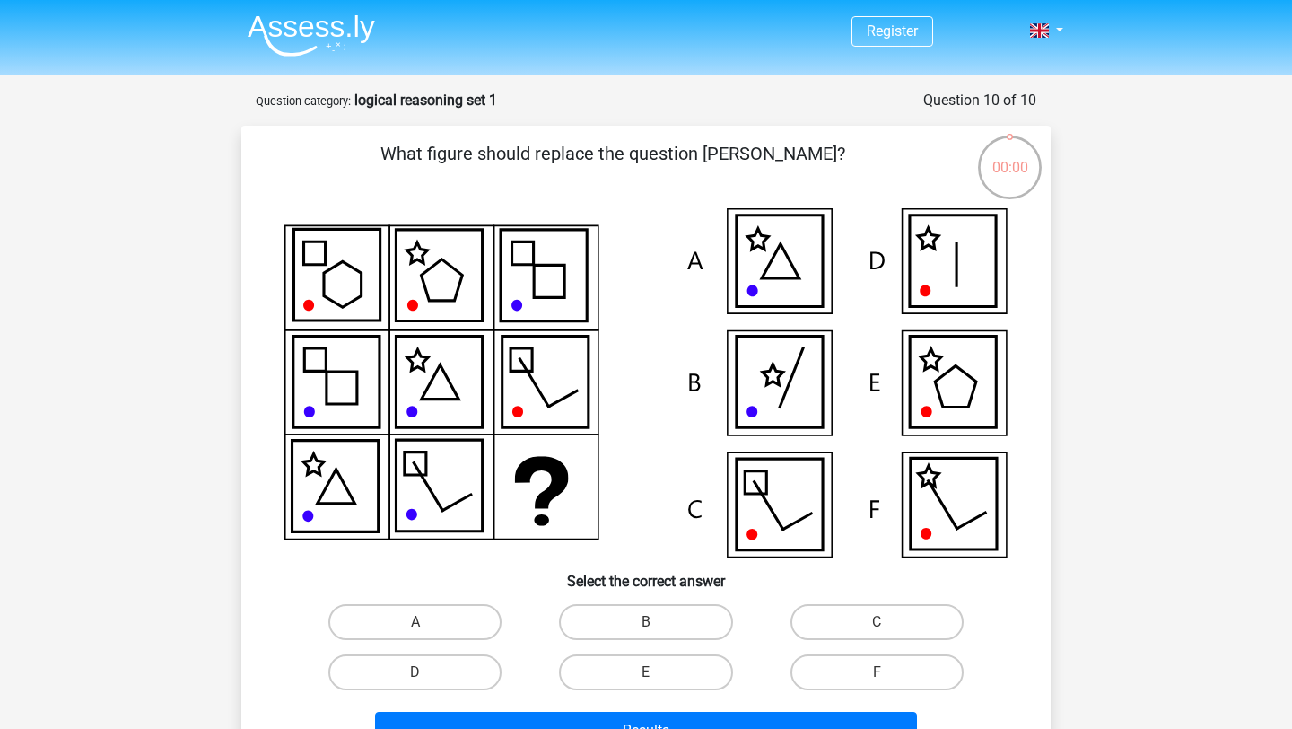
scroll to position [90, 0]
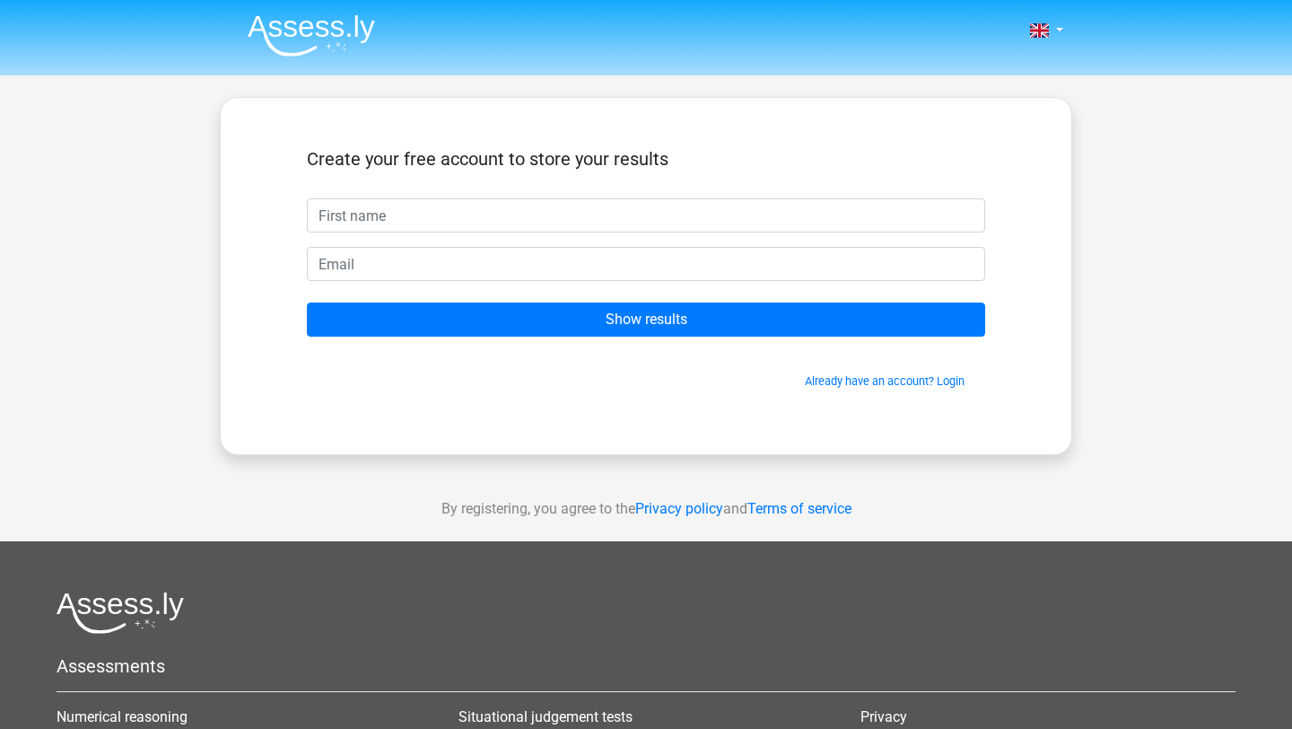
click at [589, 223] on input "text" at bounding box center [646, 215] width 678 height 34
type input "[PERSON_NAME]"
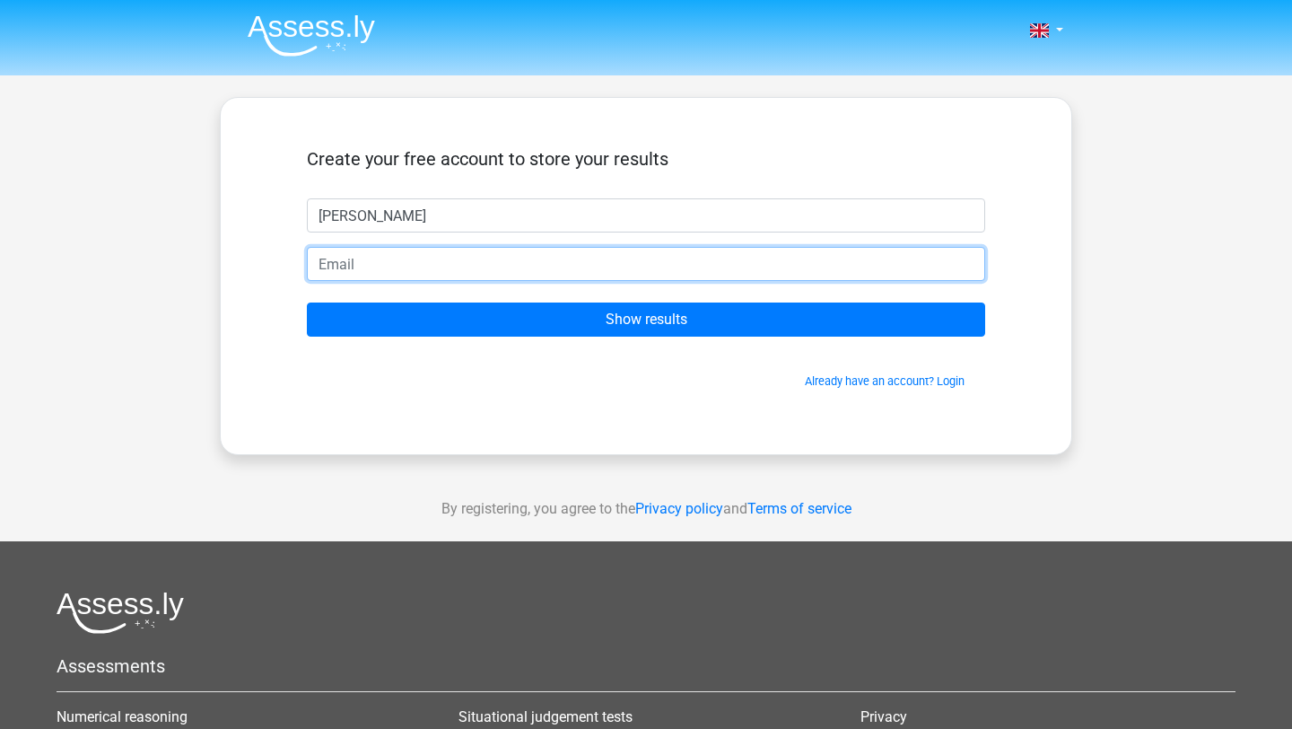
click at [477, 259] on input "email" at bounding box center [646, 264] width 678 height 34
type input "[EMAIL_ADDRESS][DOMAIN_NAME]"
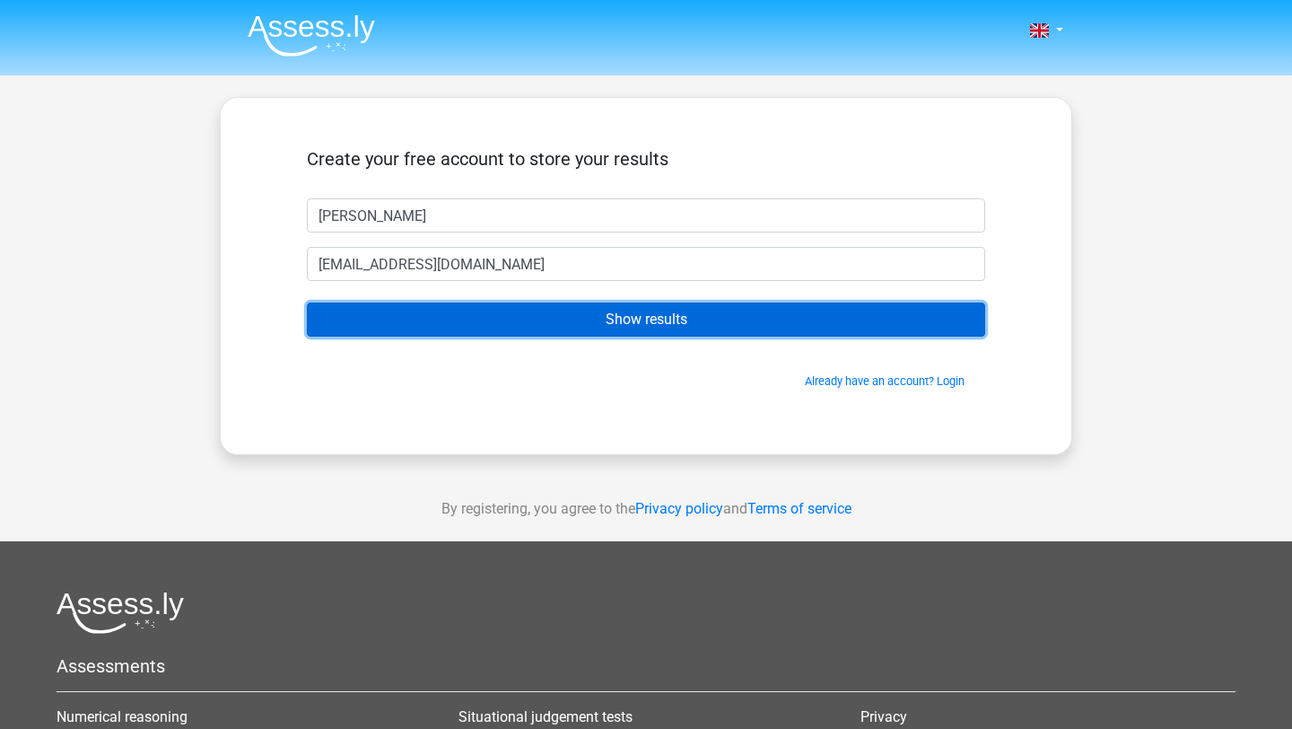
click at [491, 322] on input "Show results" at bounding box center [646, 319] width 678 height 34
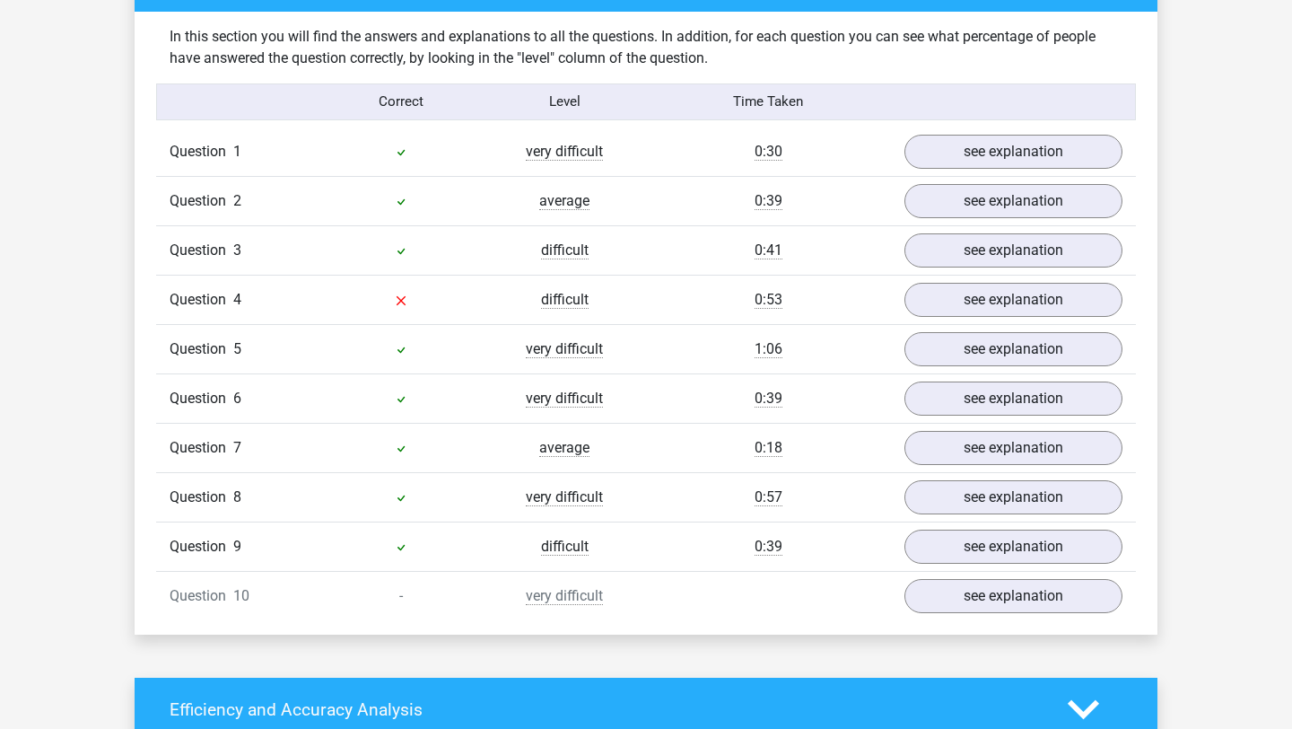
scroll to position [1397, 0]
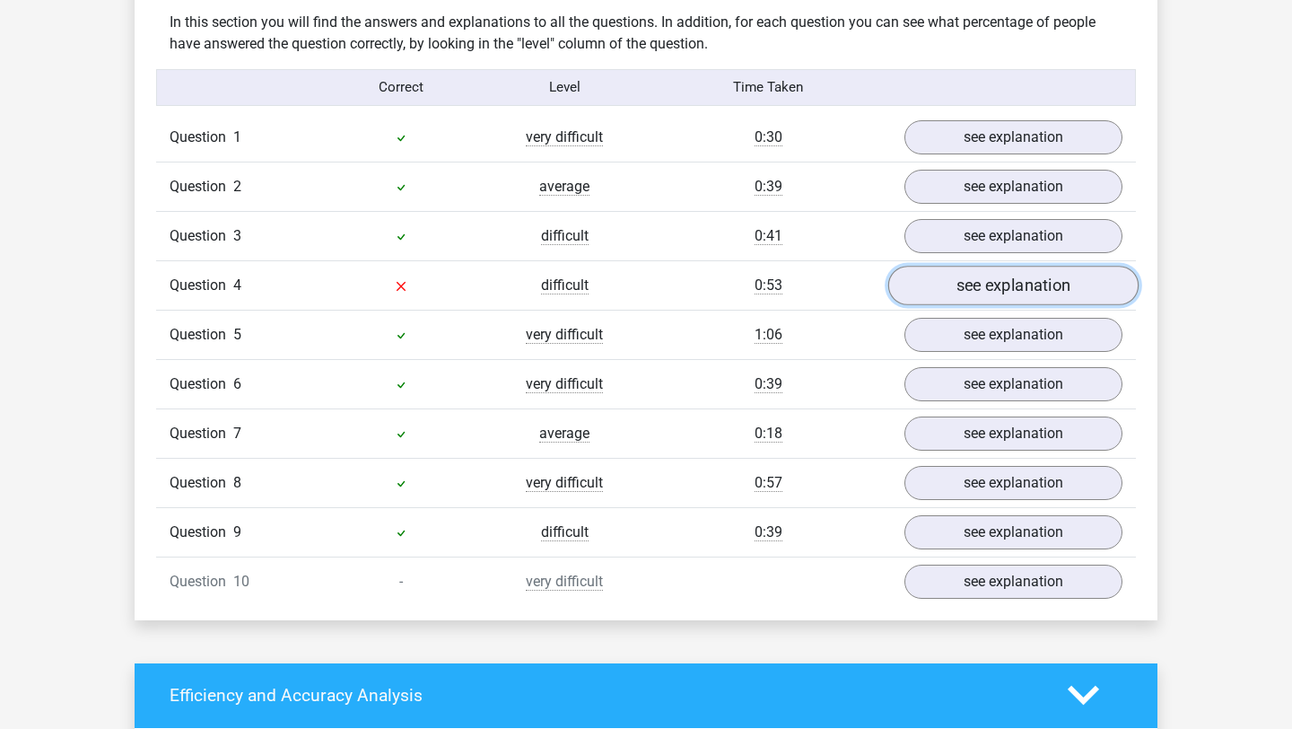
click at [959, 284] on link "see explanation" at bounding box center [1013, 285] width 250 height 39
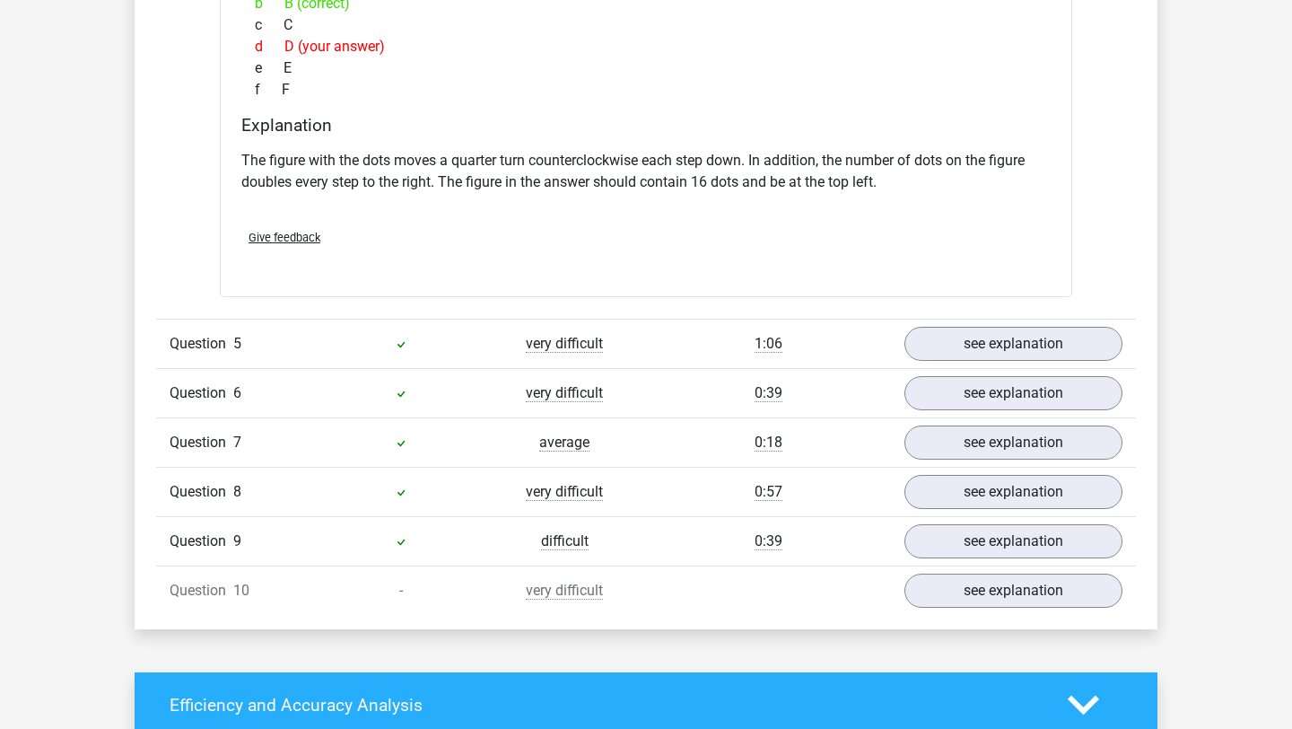
scroll to position [2228, 0]
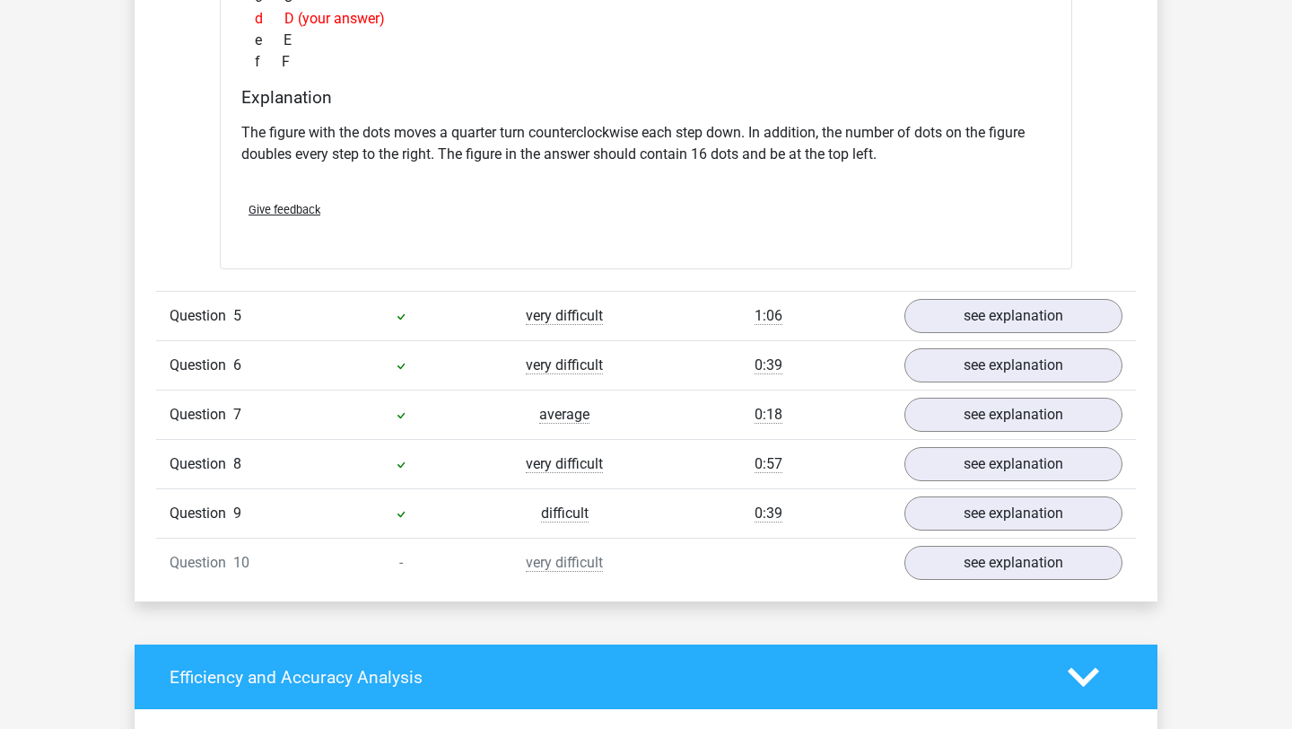
click at [997, 583] on div "Question 10 - very difficult see explanation" at bounding box center [646, 561] width 980 height 49
click at [997, 572] on link "see explanation" at bounding box center [1013, 562] width 250 height 39
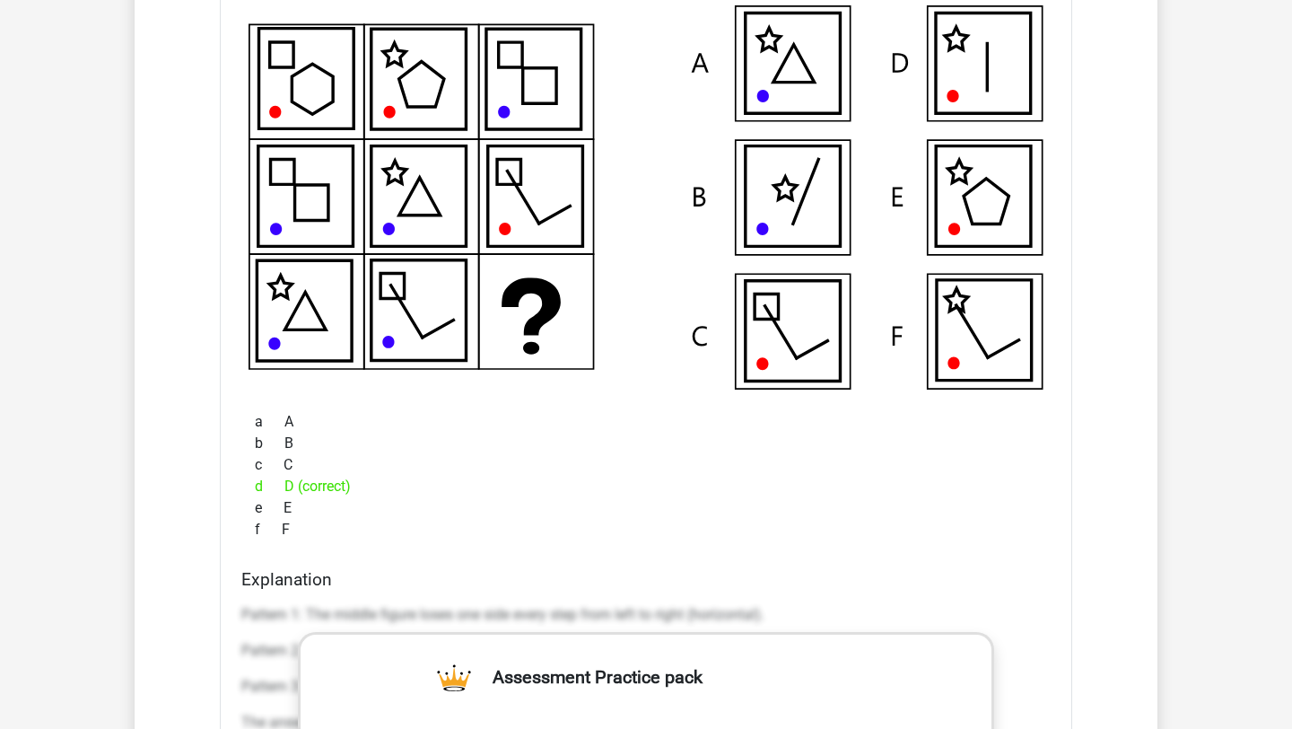
scroll to position [2866, 0]
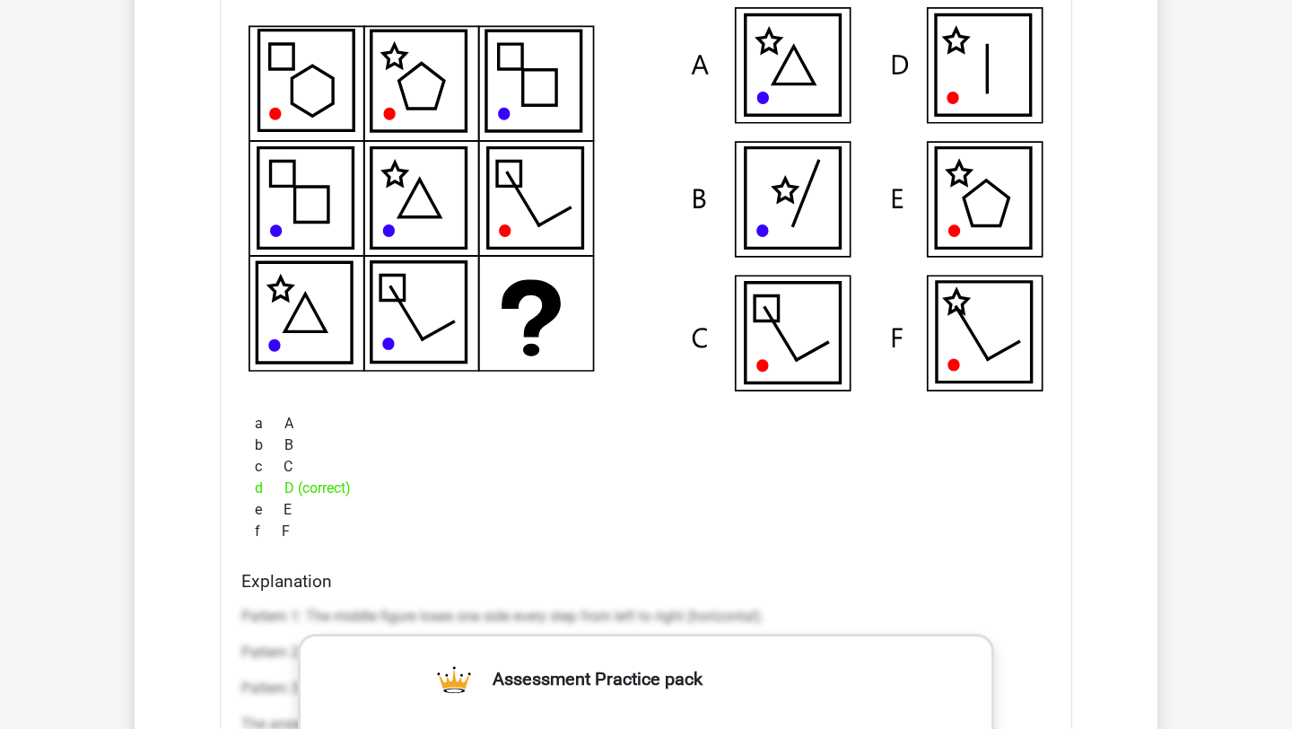
click at [948, 61] on icon at bounding box center [983, 65] width 95 height 100
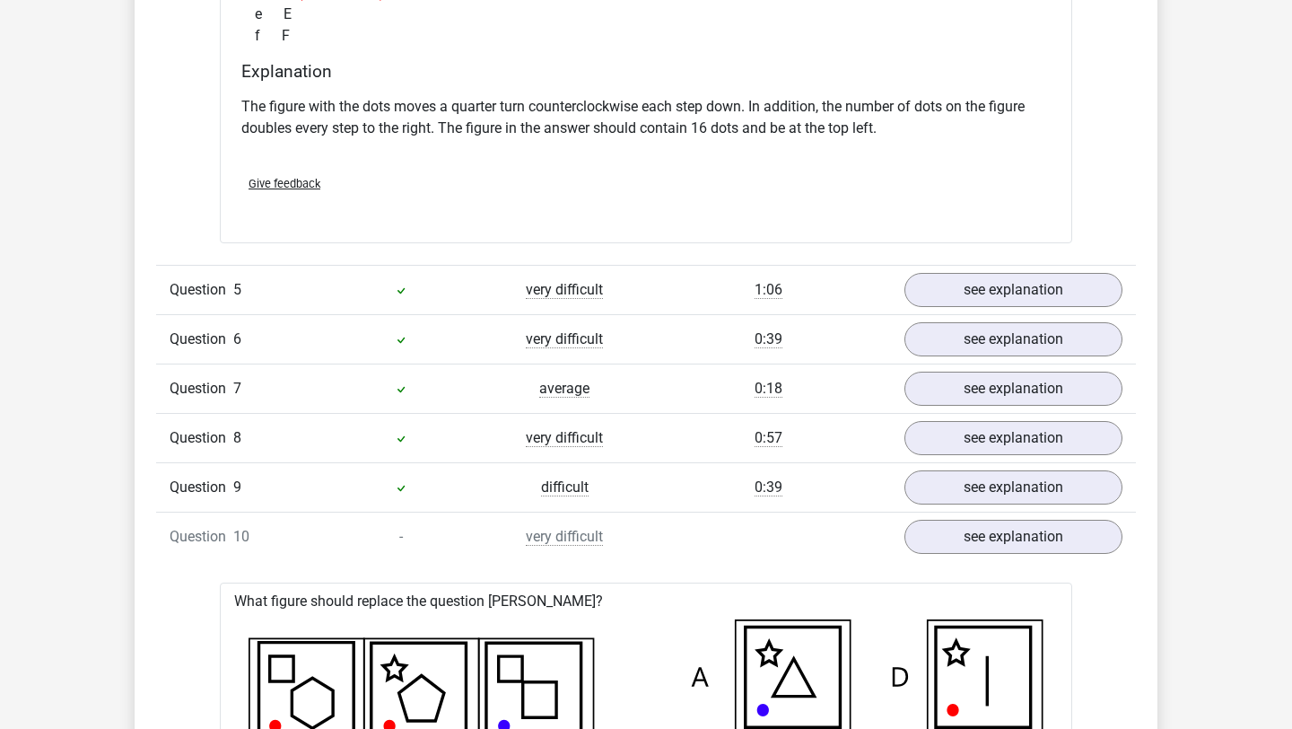
scroll to position [2270, 0]
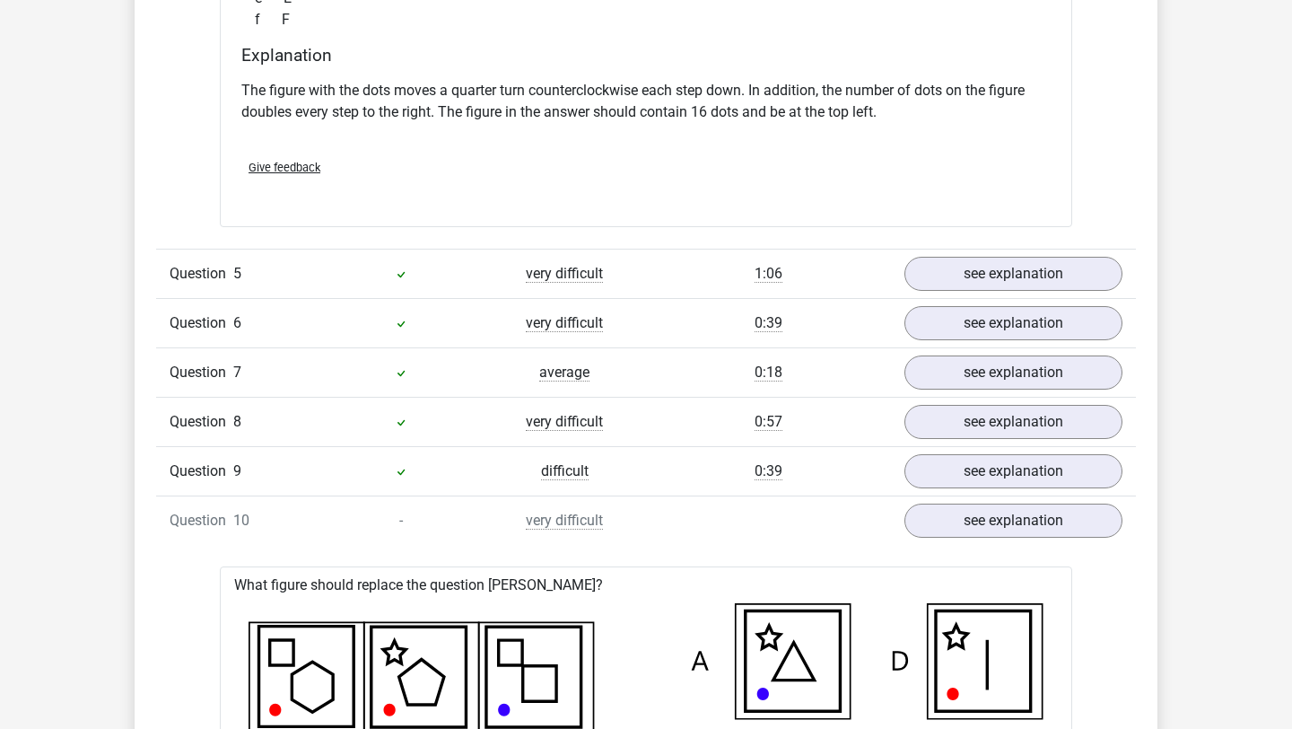
click at [414, 522] on div "-" at bounding box center [400, 521] width 163 height 22
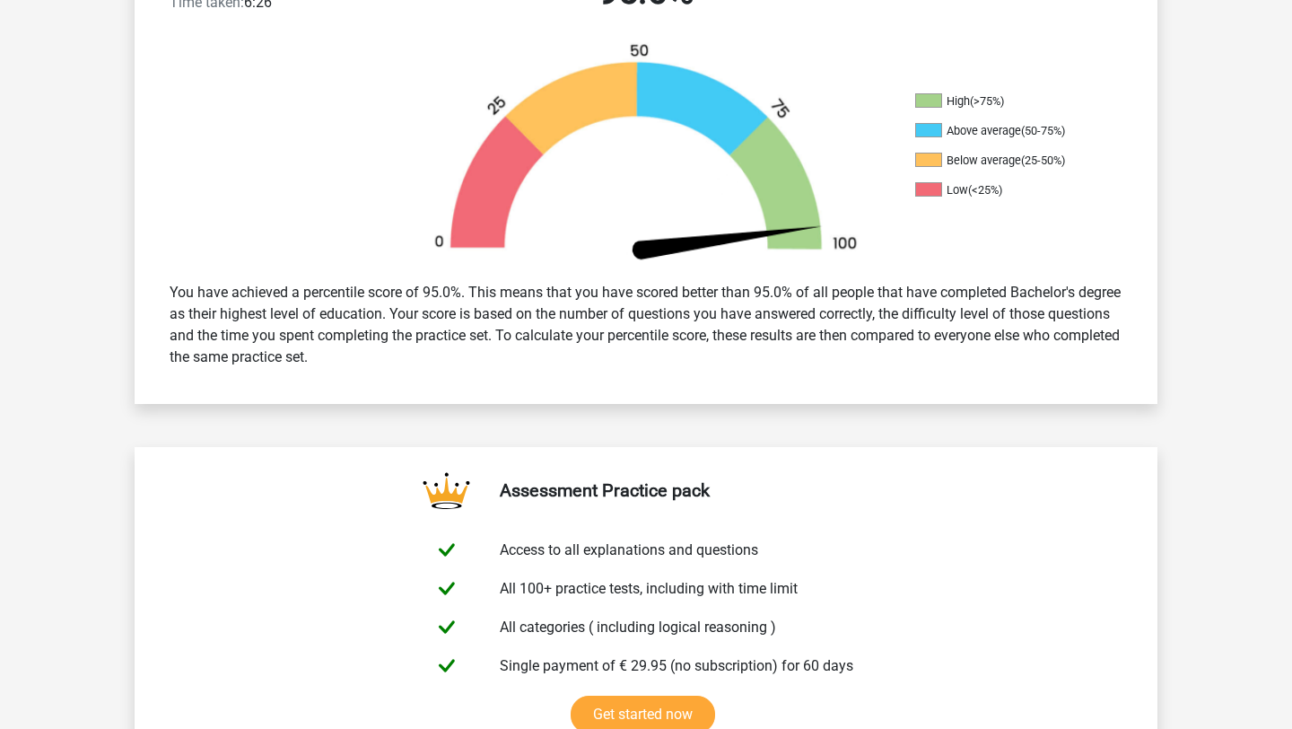
scroll to position [528, 0]
